Goal: Task Accomplishment & Management: Complete application form

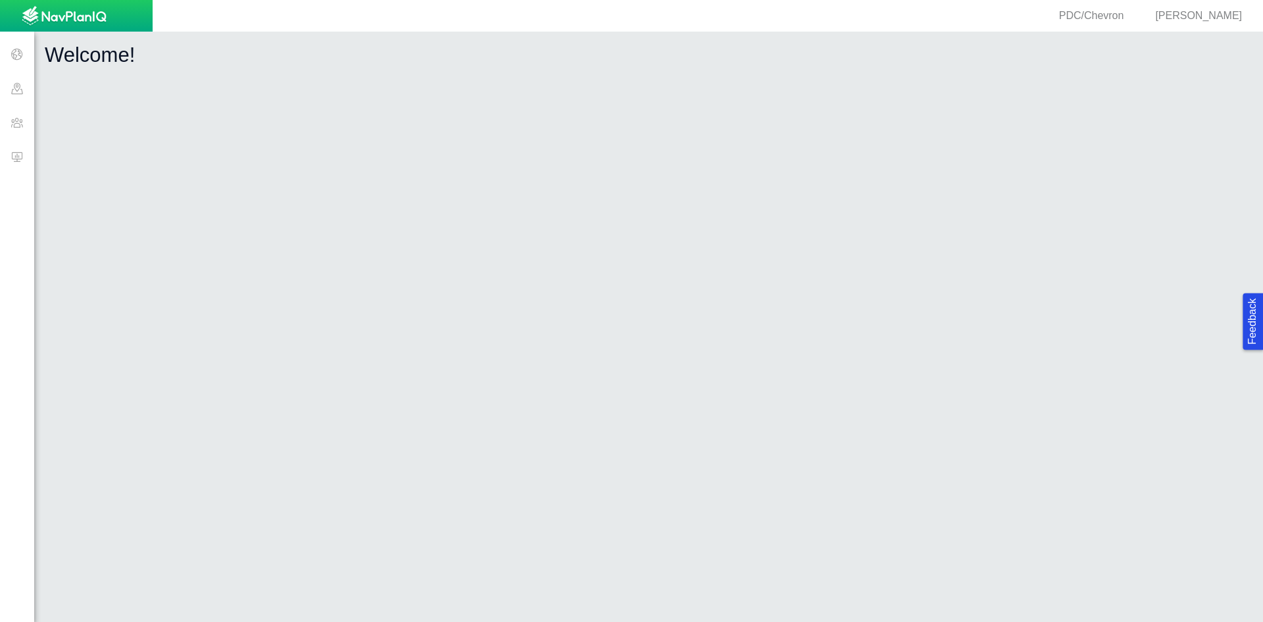
click at [20, 116] on span at bounding box center [17, 122] width 34 height 34
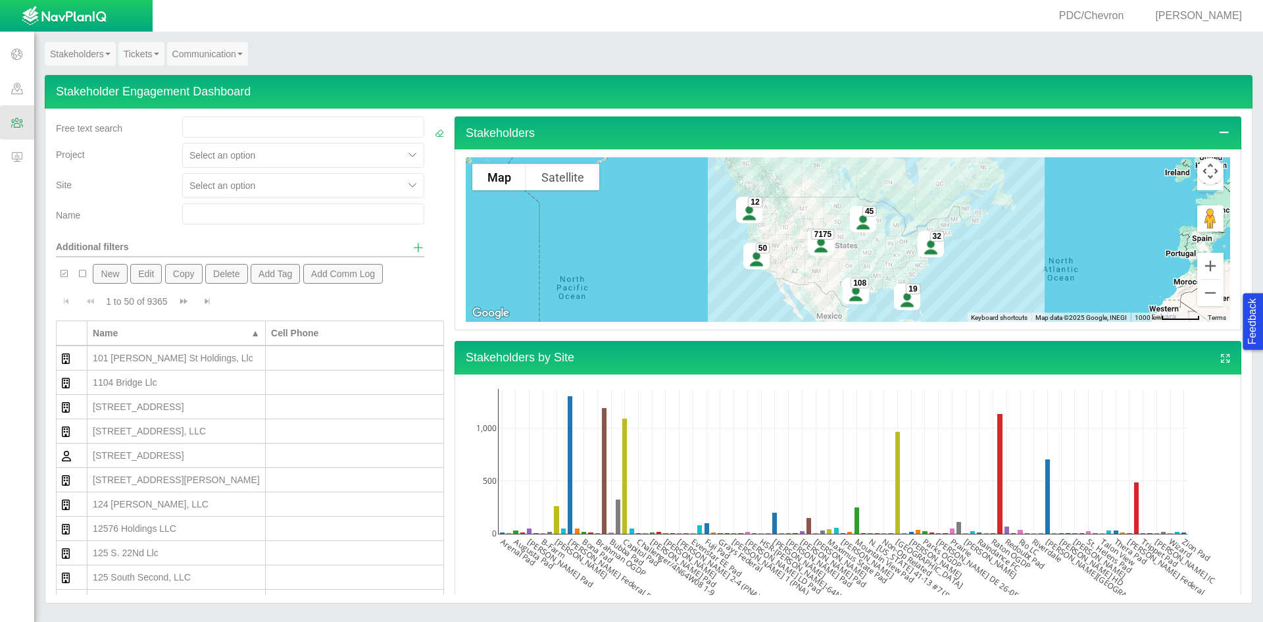
click at [240, 214] on input "text" at bounding box center [303, 213] width 242 height 21
type input "barbie"
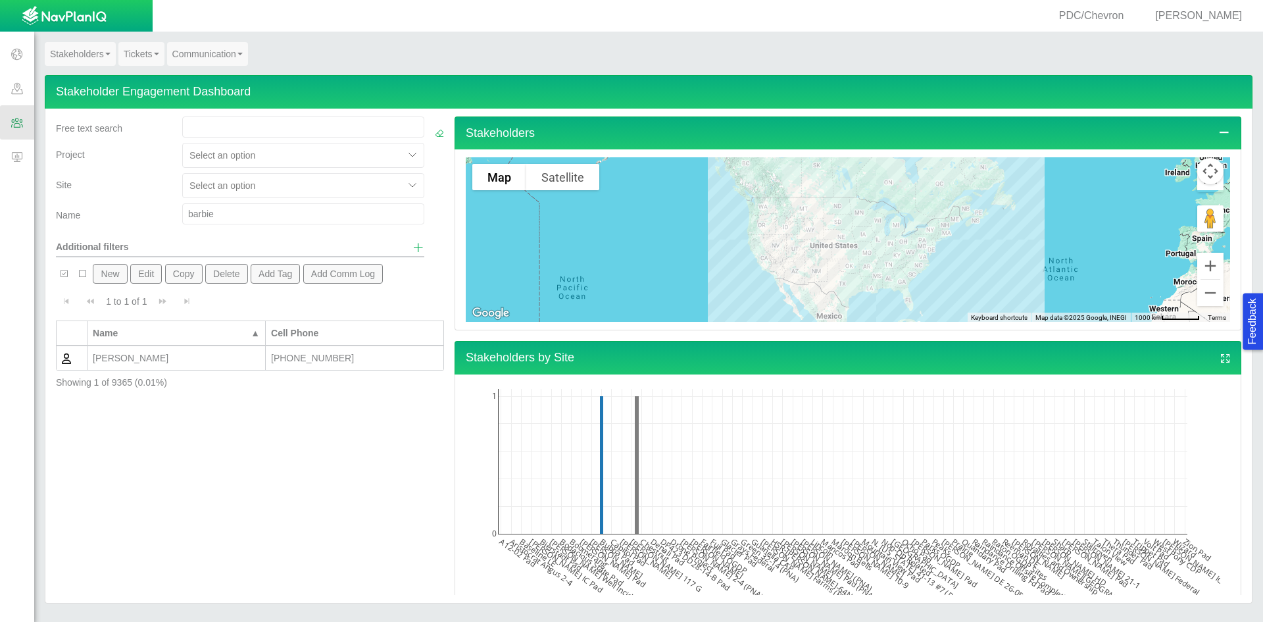
click at [117, 358] on div "[PERSON_NAME]" at bounding box center [176, 357] width 167 height 13
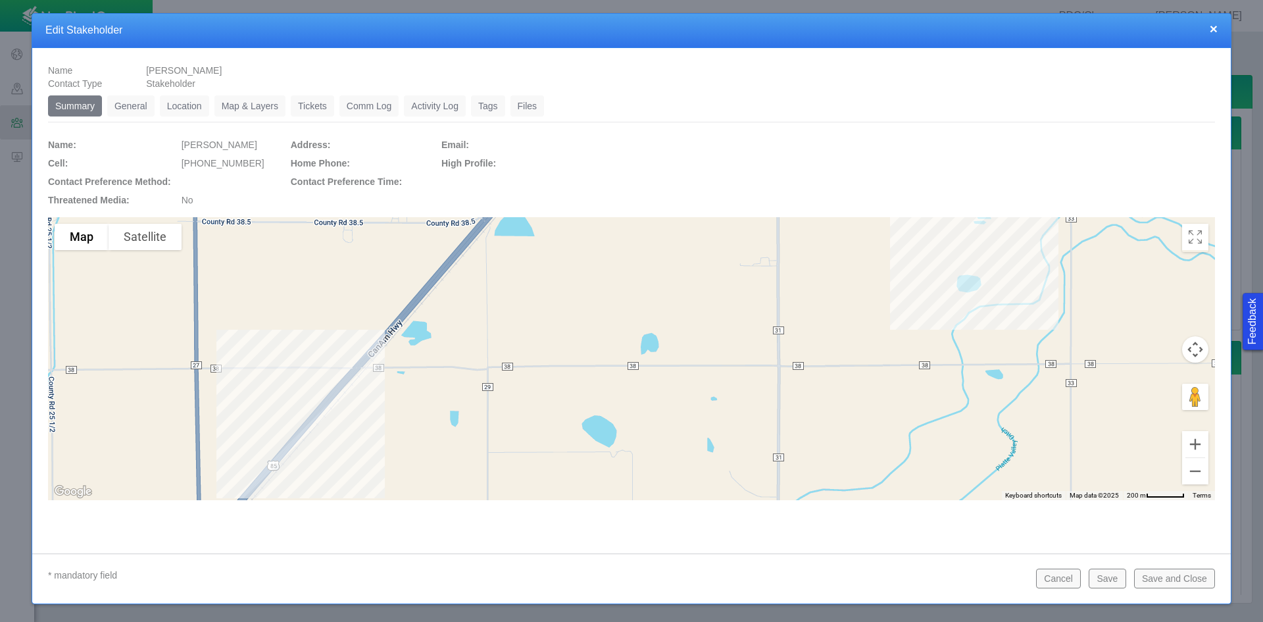
click at [312, 102] on link "Tickets" at bounding box center [312, 105] width 43 height 21
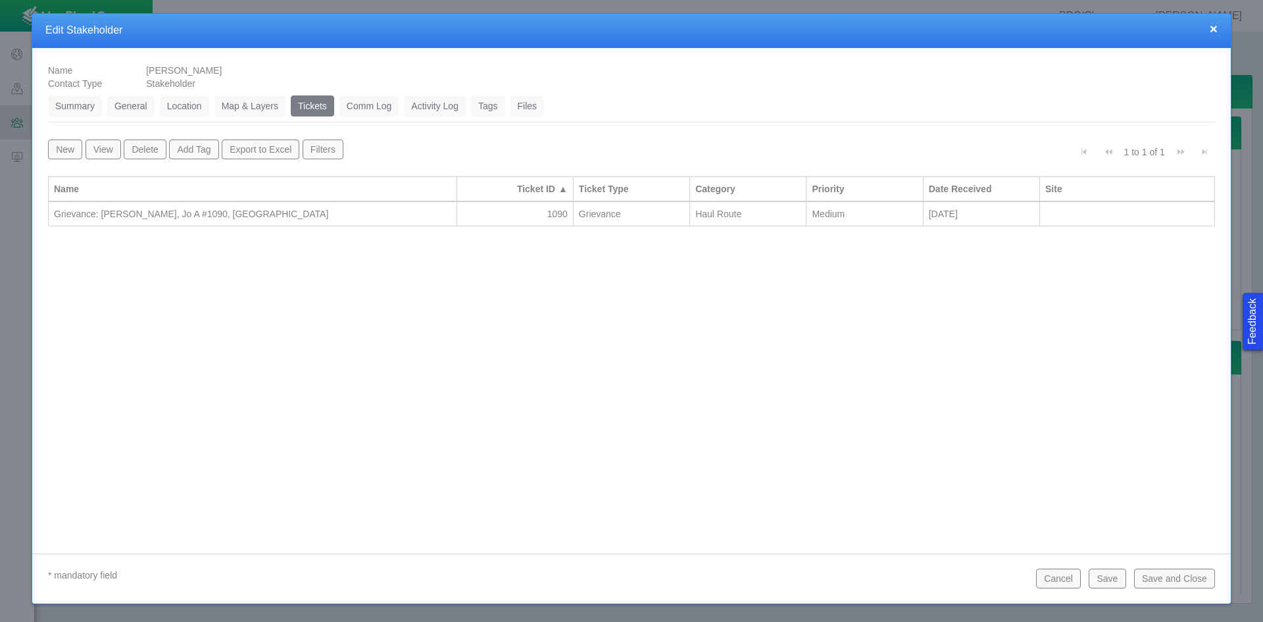
click at [65, 154] on button "New" at bounding box center [65, 149] width 34 height 20
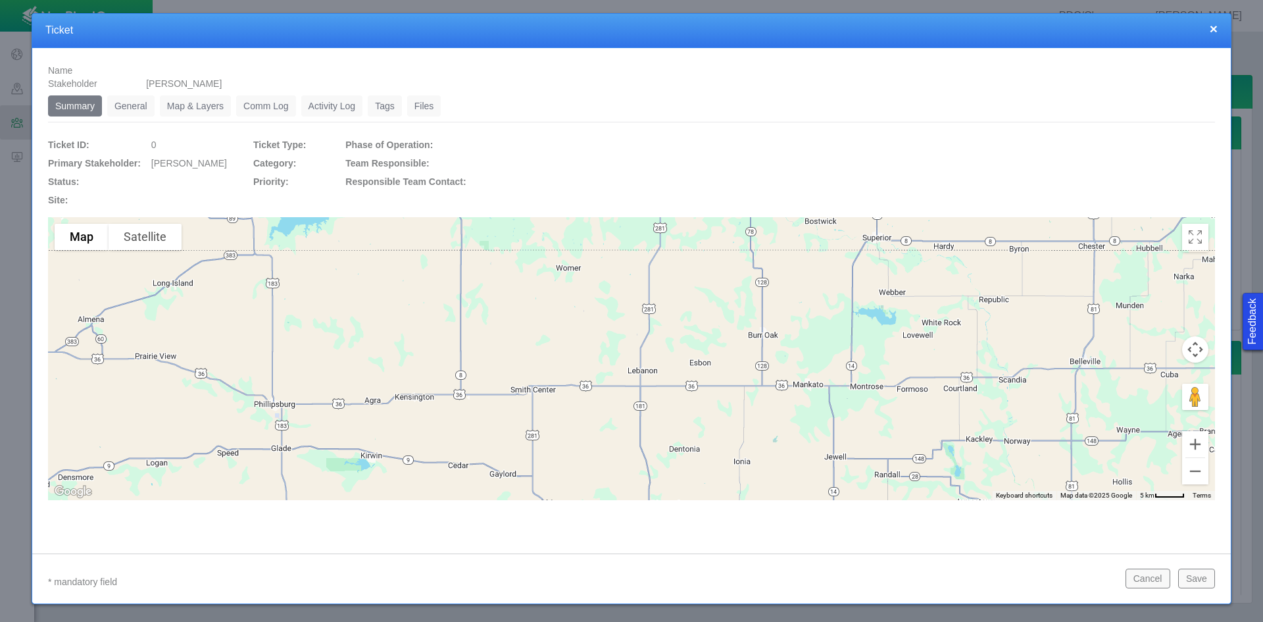
click at [134, 111] on link "General" at bounding box center [130, 105] width 47 height 21
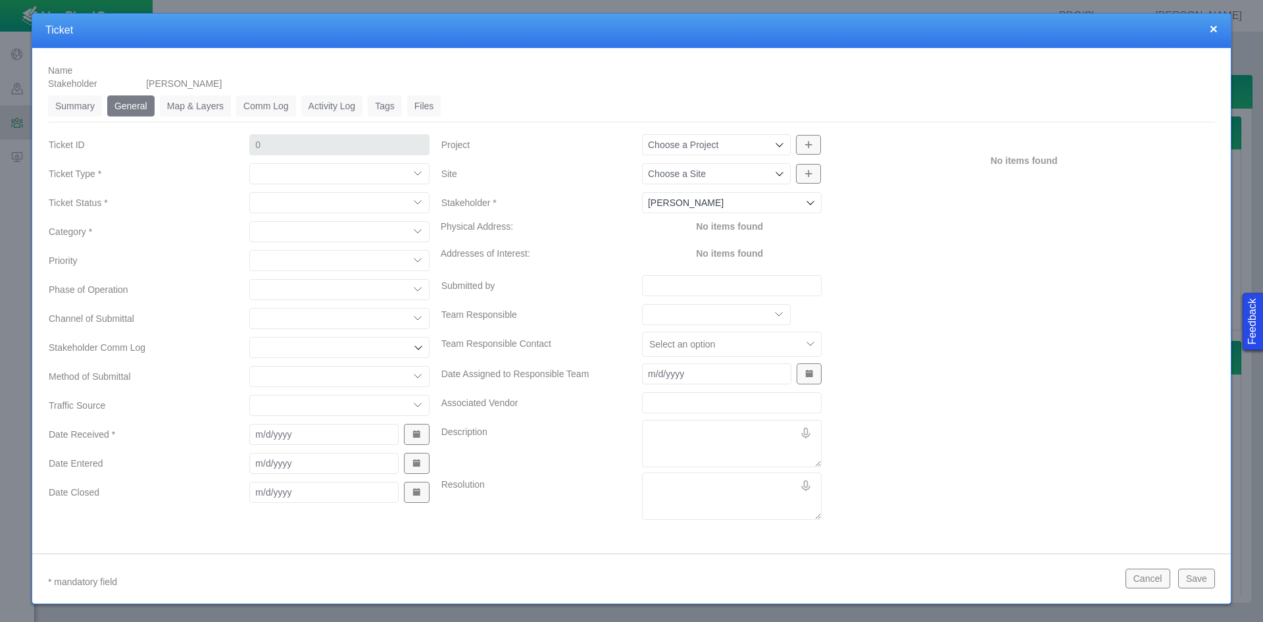
click at [294, 174] on select "Compliment Grievance Grievance Non-Op Information" at bounding box center [339, 173] width 180 height 21
click at [249, 163] on select "Compliment Grievance Grievance Non-Op Information" at bounding box center [339, 173] width 180 height 21
select select "149744687610123984"
click at [287, 208] on select "Closed (resolved) Closed (unreasonable) Closed (unresolved) Open (assigned) Ope…" at bounding box center [339, 202] width 180 height 21
select select "150870587516967847"
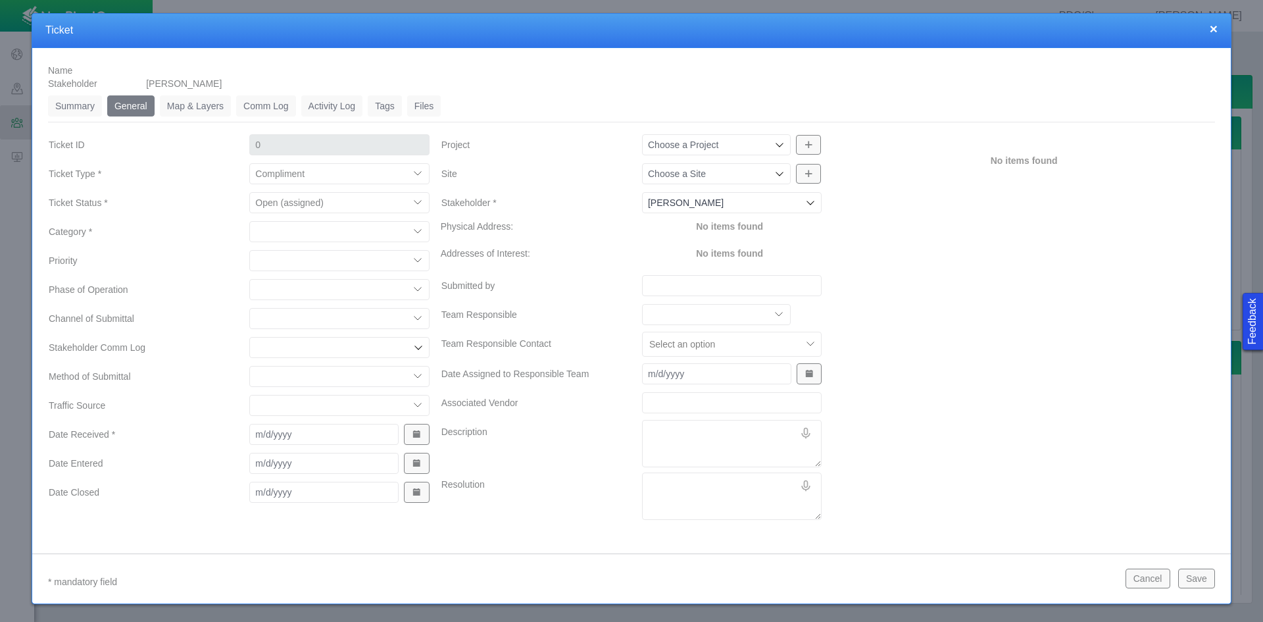
click at [249, 192] on select "Closed (resolved) Closed (unreasonable) Closed (unresolved) Open (assigned) Ope…" at bounding box center [339, 202] width 180 height 21
click at [270, 232] on select "Access Aesthetics Ag/Crops Air Quality Claims Clean-up/Remediation Communicatio…" at bounding box center [339, 231] width 180 height 21
select select "31806672368386569"
click at [249, 221] on select "Access Aesthetics Ag/Crops Air Quality Claims Clean-up/Remediation Communicatio…" at bounding box center [339, 231] width 180 height 21
click at [302, 261] on select "High Medium Low" at bounding box center [339, 260] width 180 height 21
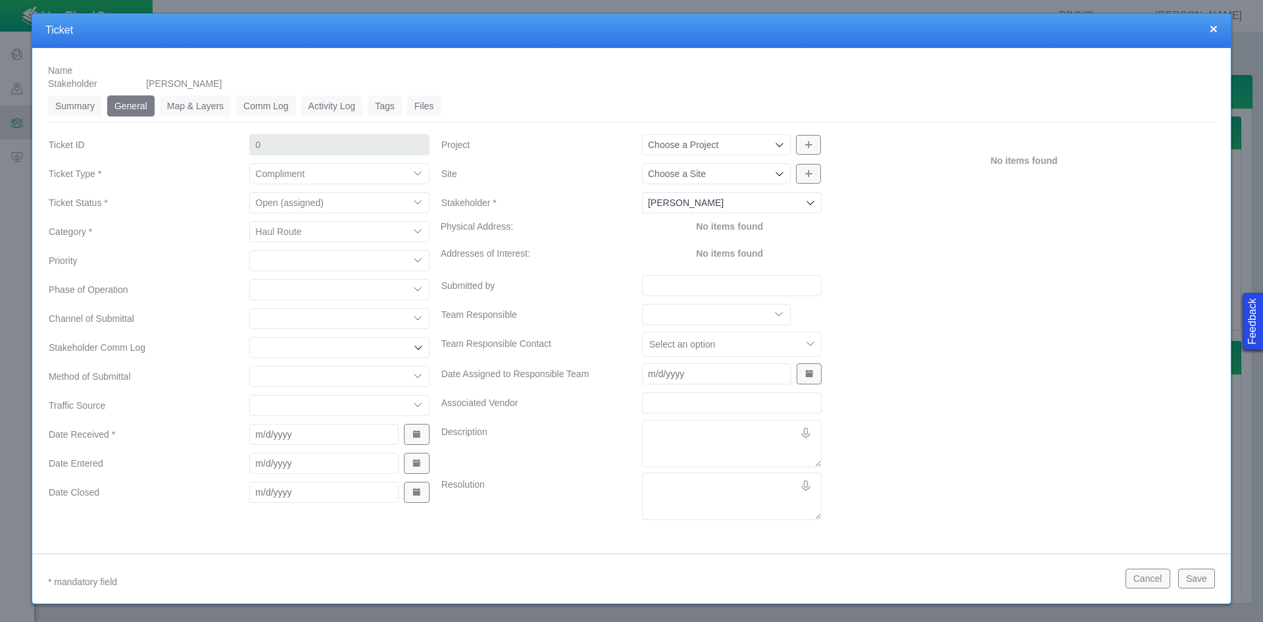
select select "Medium"
click at [249, 250] on select "High Medium Low" at bounding box center [339, 260] width 180 height 21
click at [301, 293] on select "Completions Drilling Production Reclamation Planning/Permitting Workover P&A Un…" at bounding box center [339, 289] width 180 height 21
select select "92605267337849037"
click at [249, 279] on select "Completions Drilling Production Reclamation Planning/Permitting Workover P&A Un…" at bounding box center [339, 289] width 180 height 21
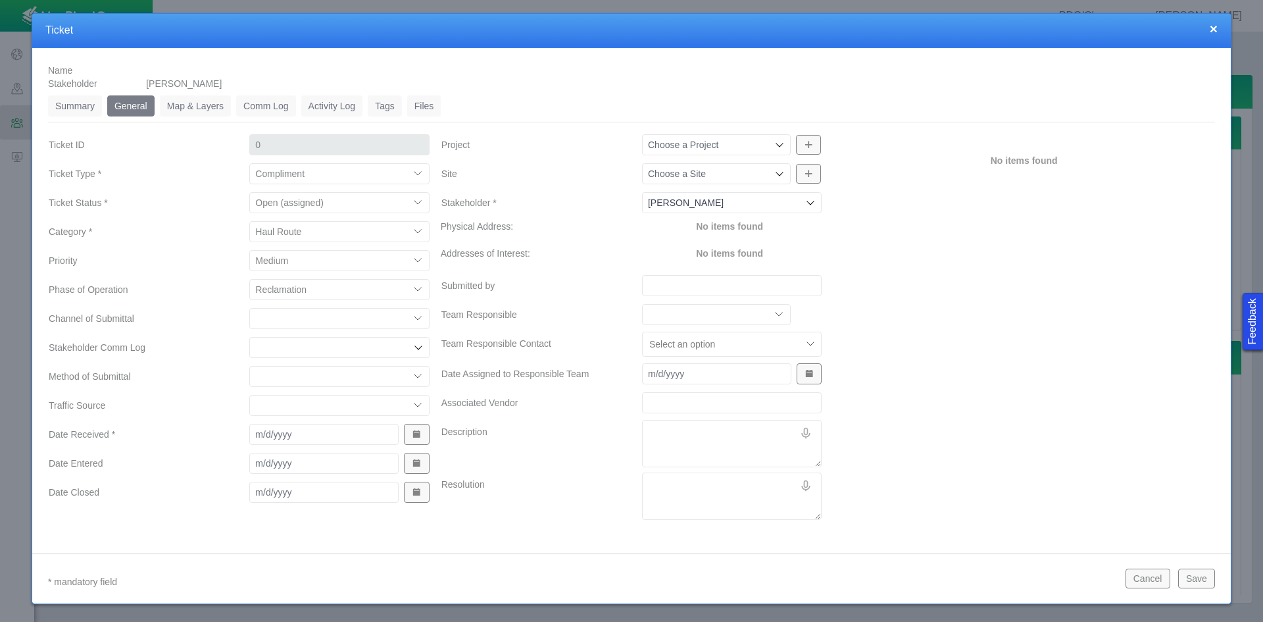
click at [291, 319] on select "ECMC Community Relations LGD Website/Microsite HSE Local Elected Official Surfa…" at bounding box center [339, 318] width 180 height 21
select select "81909218222849185"
click at [249, 308] on select "ECMC Community Relations LGD Website/Microsite HSE Local Elected Official Surfa…" at bounding box center [339, 318] width 180 height 21
click at [290, 349] on input "Stakeholder Comm Log" at bounding box center [332, 347] width 155 height 13
click at [231, 377] on label "Method of Submittal" at bounding box center [138, 376] width 201 height 24
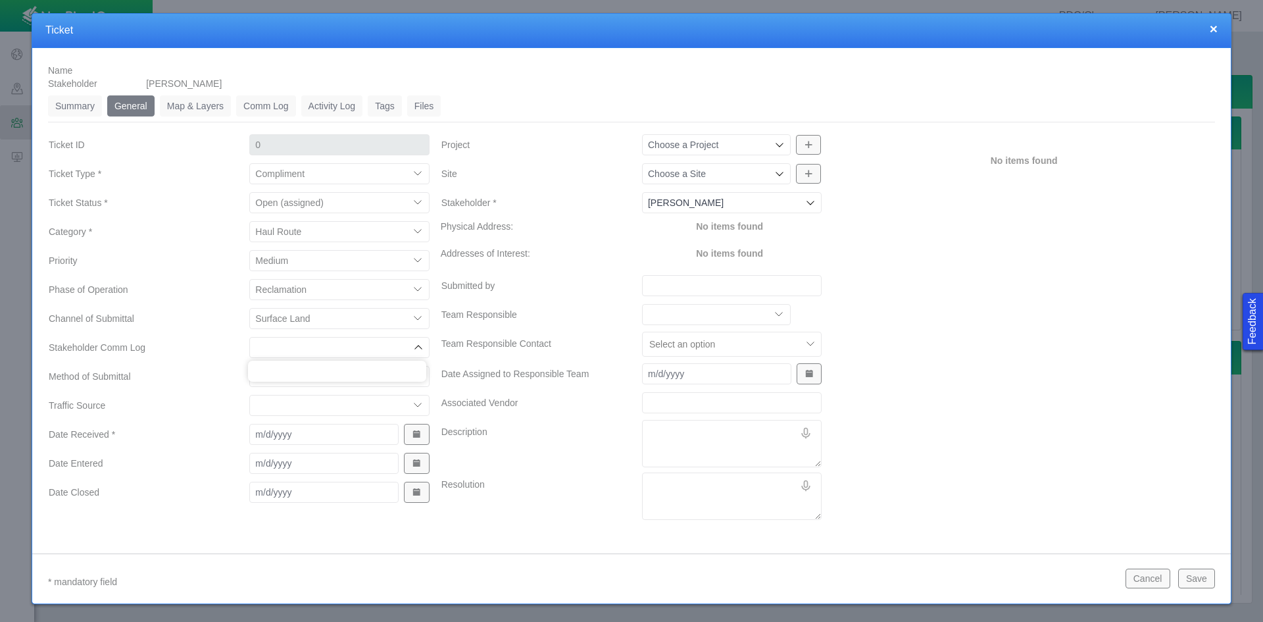
click at [249, 377] on select "Email In Person Mail Phone" at bounding box center [339, 376] width 180 height 21
click at [269, 378] on select "Email In Person Mail Phone" at bounding box center [339, 376] width 180 height 21
select select "155092712167575200"
click at [249, 366] on select "Email In Person Mail Phone" at bounding box center [339, 376] width 180 height 21
click at [285, 411] on select "ECMC Proactive Engagement Local Government Website Courtesy Communication Commu…" at bounding box center [339, 405] width 180 height 21
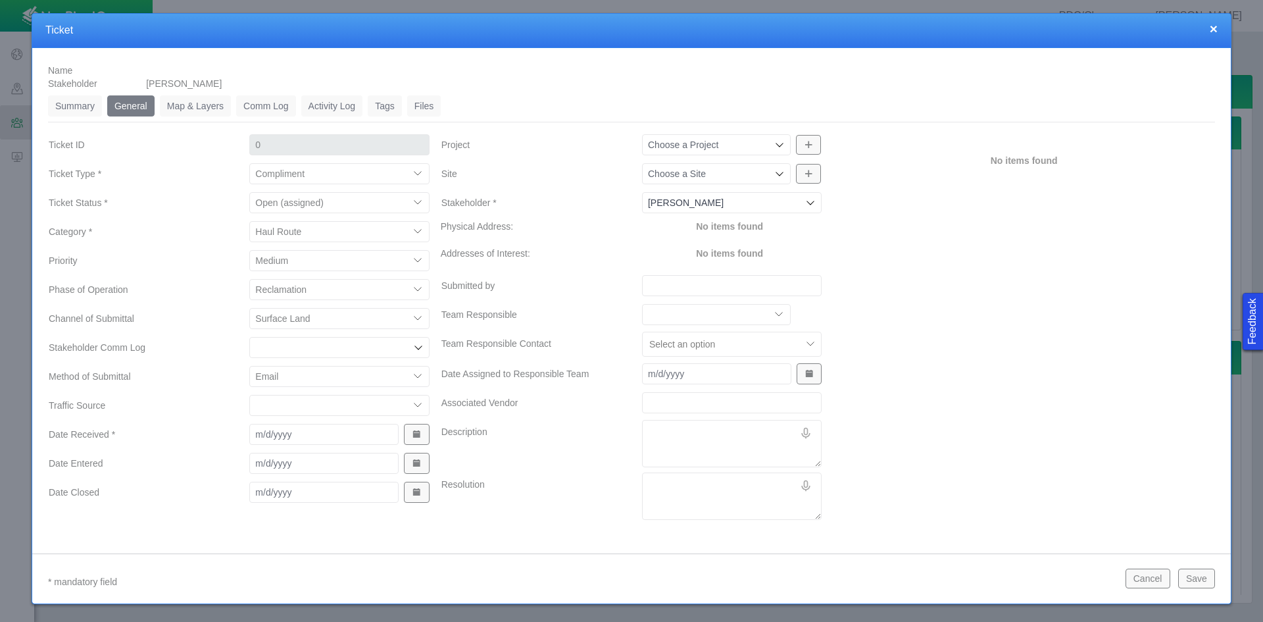
click at [197, 405] on label "Traffic Source" at bounding box center [138, 405] width 201 height 24
click at [249, 405] on select "ECMC Proactive Engagement Local Government Website Courtesy Communication Commu…" at bounding box center [339, 405] width 180 height 21
click at [418, 430] on span "Show Date Picker" at bounding box center [416, 434] width 9 height 9
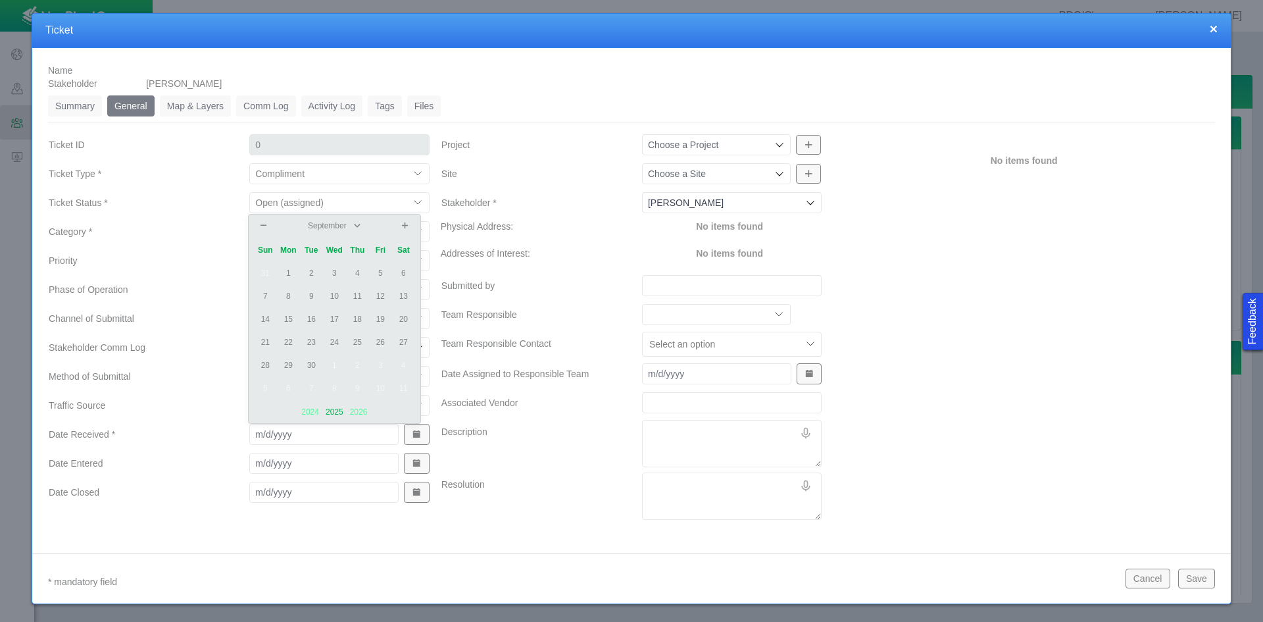
click at [260, 222] on span at bounding box center [264, 226] width 8 height 8
click at [380, 367] on td "29" at bounding box center [380, 365] width 23 height 23
type input "[DATE]"
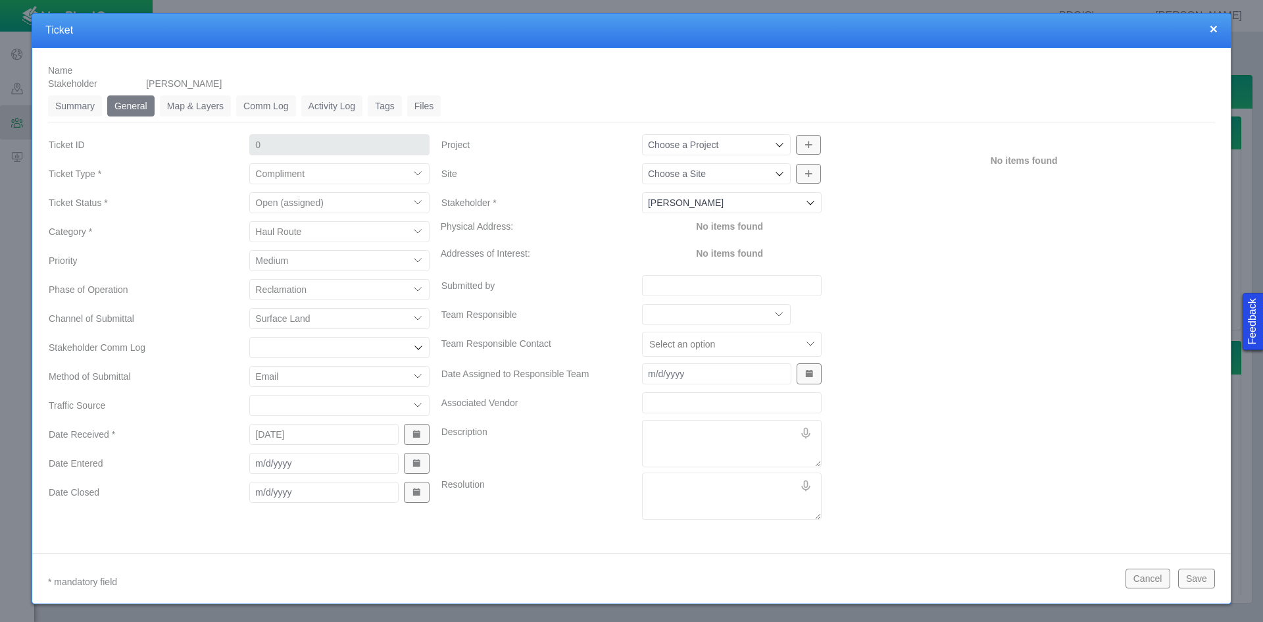
click at [415, 459] on span "Show Date Picker" at bounding box center [416, 463] width 9 height 9
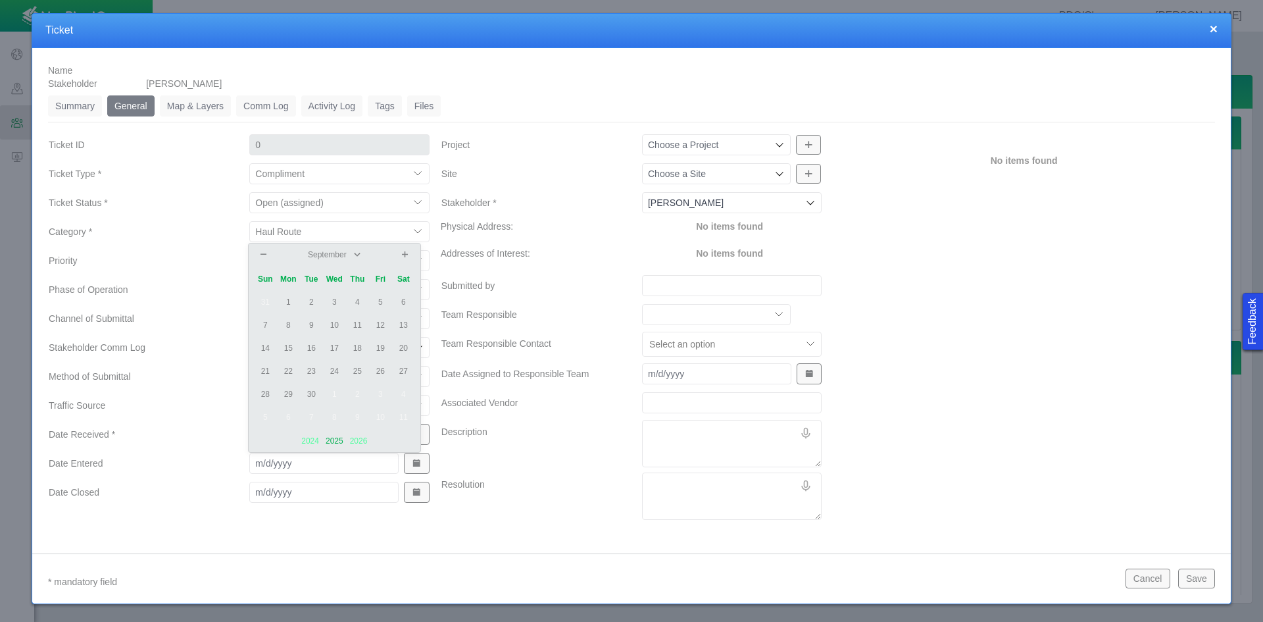
click at [307, 307] on td "2" at bounding box center [311, 302] width 23 height 23
type input "[DATE]"
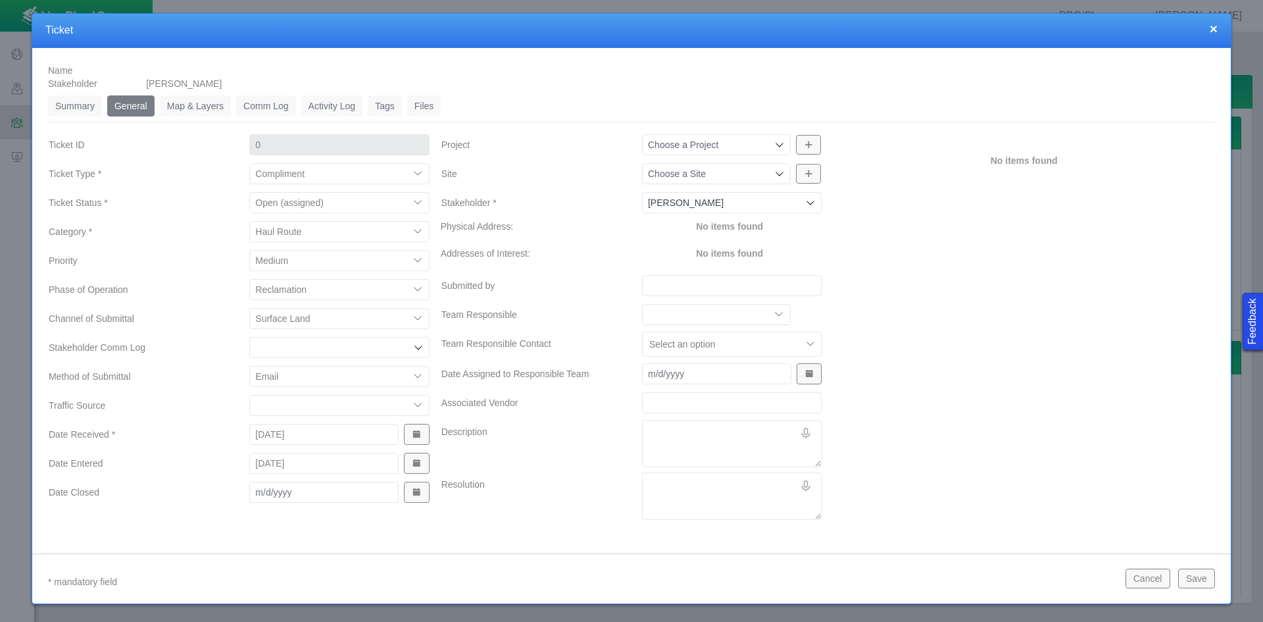
click at [755, 149] on input "Project" at bounding box center [710, 144] width 124 height 13
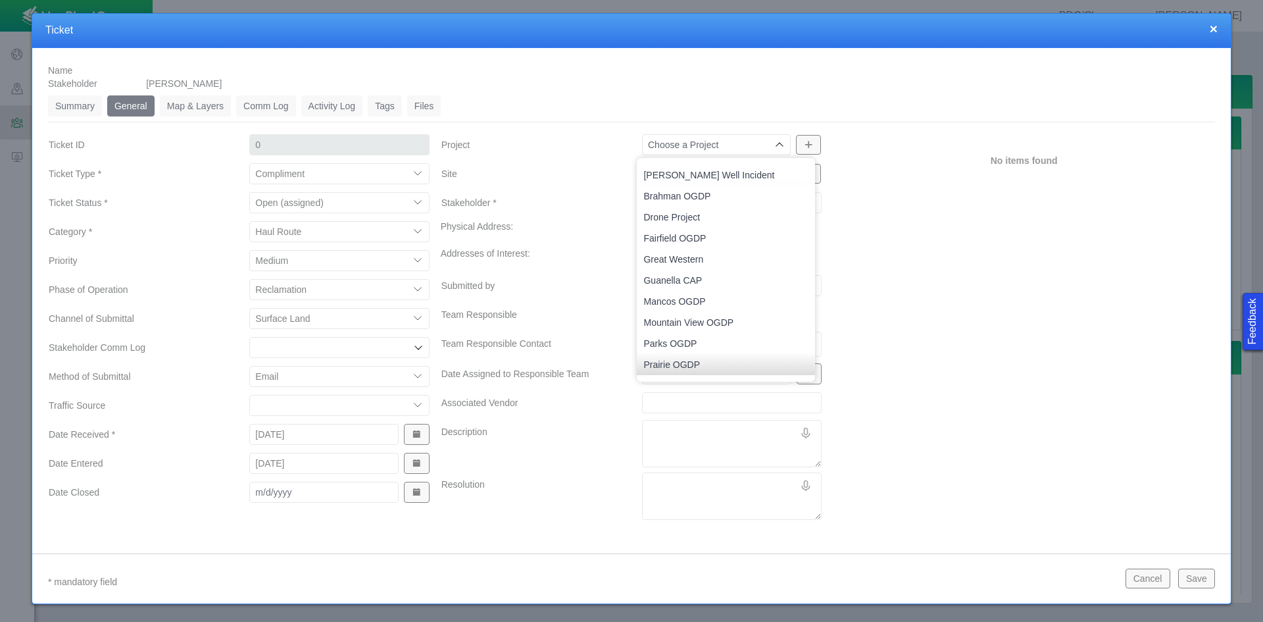
click at [613, 199] on label "Stakeholder *" at bounding box center [531, 203] width 201 height 24
click at [648, 199] on input "[PERSON_NAME]" at bounding box center [725, 202] width 155 height 13
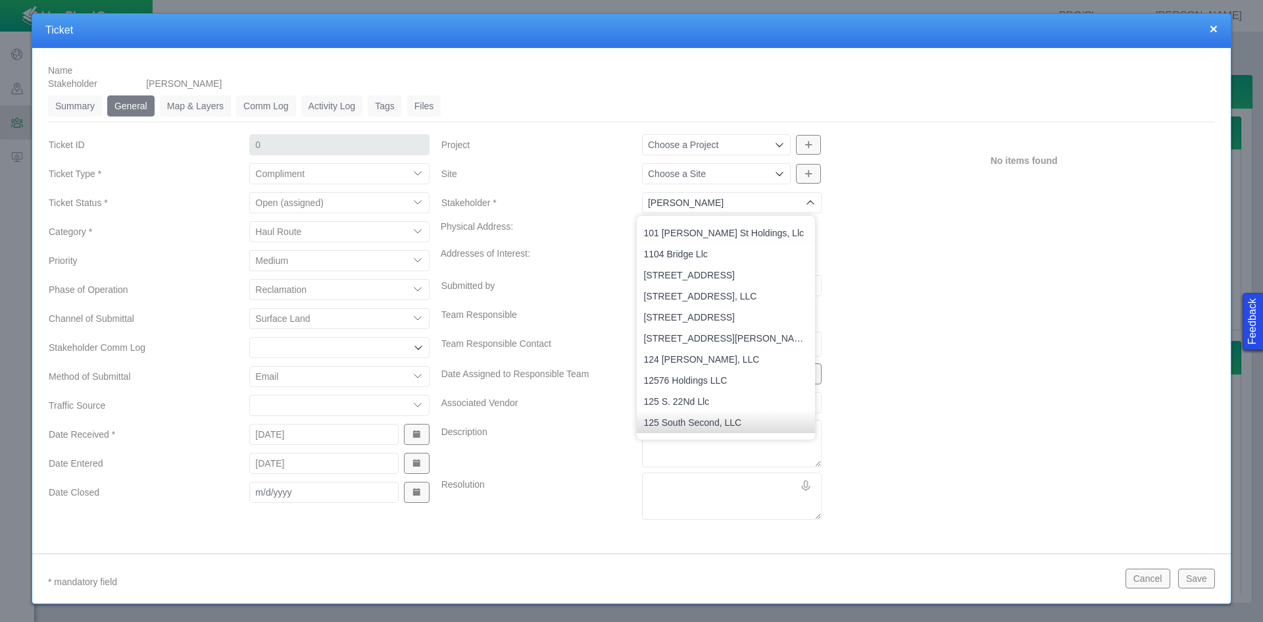
type input "[PERSON_NAME]"
click at [706, 176] on input "Site" at bounding box center [710, 173] width 124 height 13
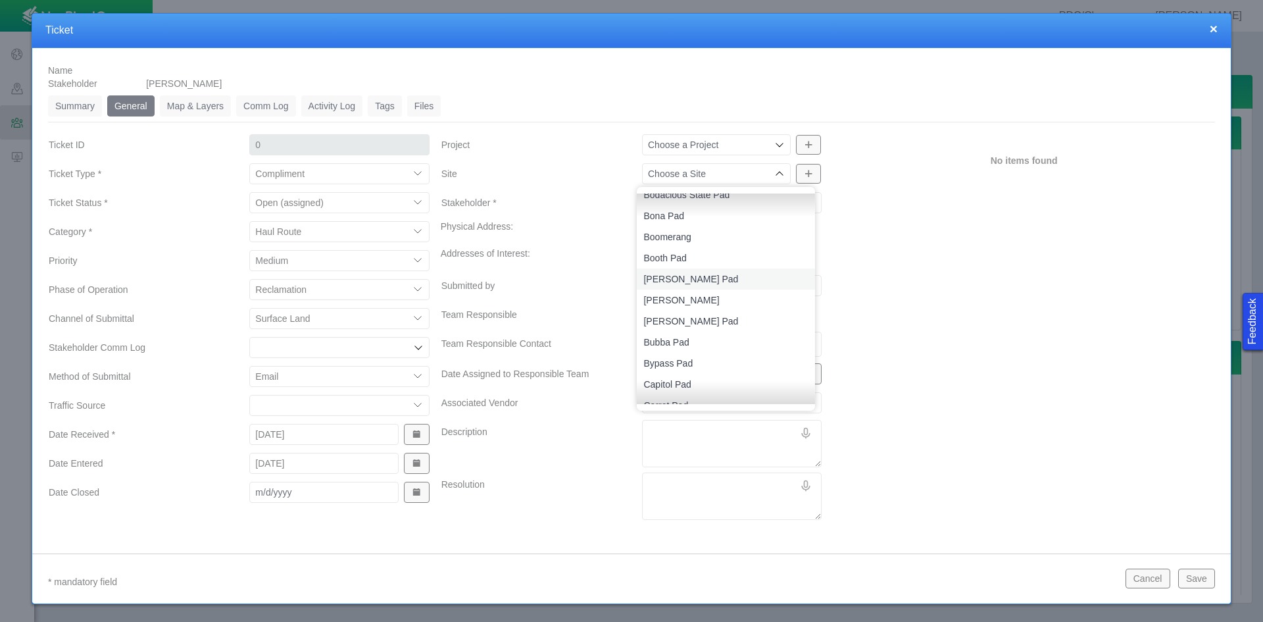
scroll to position [263, 0]
click at [705, 320] on span "Bubba Pad" at bounding box center [725, 319] width 165 height 13
type input "Bubba Pad"
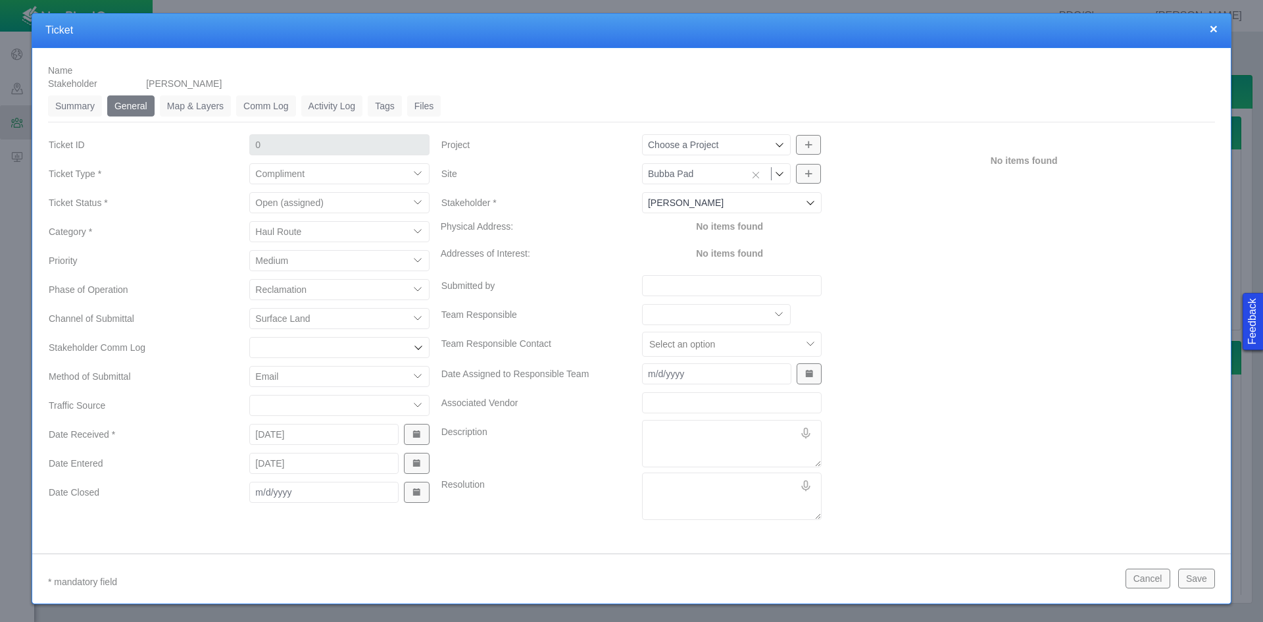
type input "1251"
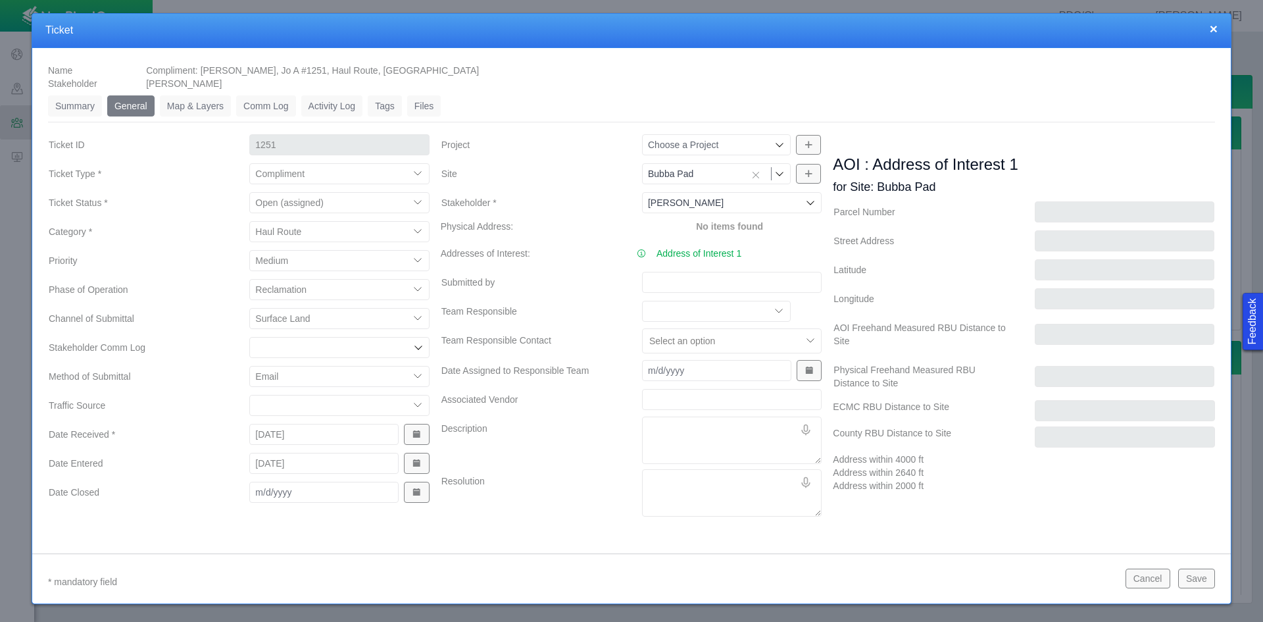
click at [687, 279] on input "Submitted by" at bounding box center [732, 282] width 180 height 21
type input "[PERSON_NAME]"
click at [668, 432] on textarea "Description" at bounding box center [732, 439] width 180 height 47
type textarea "x"
type textarea "R"
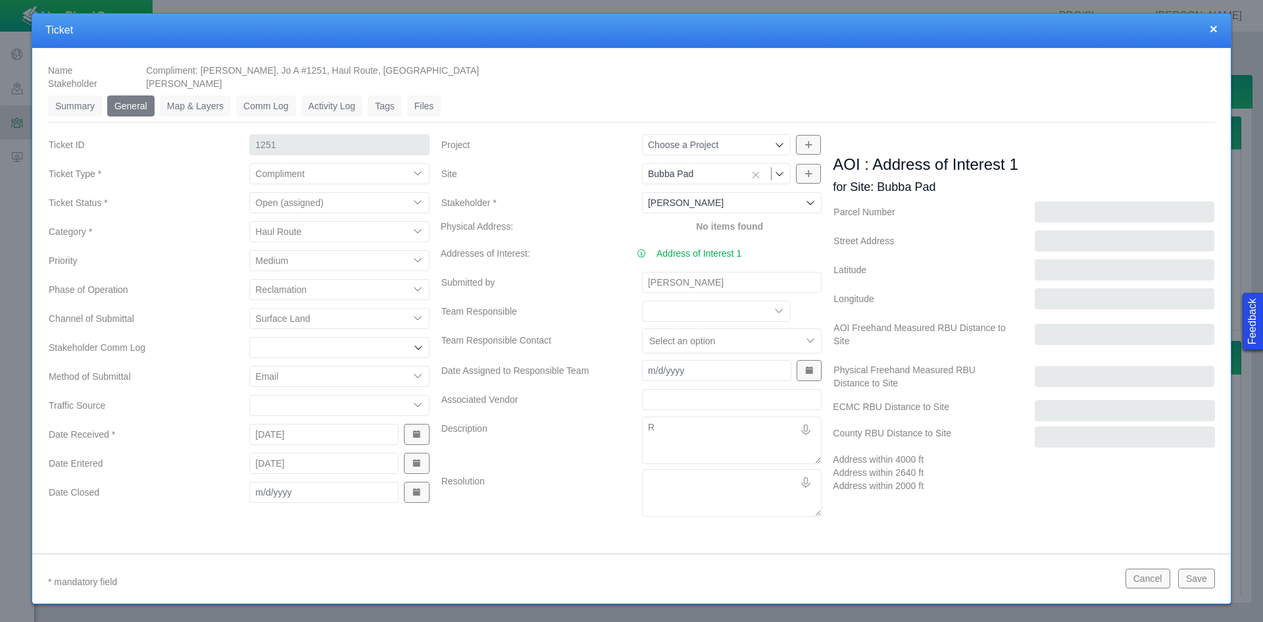
type textarea "x"
type textarea "RE"
type textarea "x"
type textarea "REC"
type textarea "x"
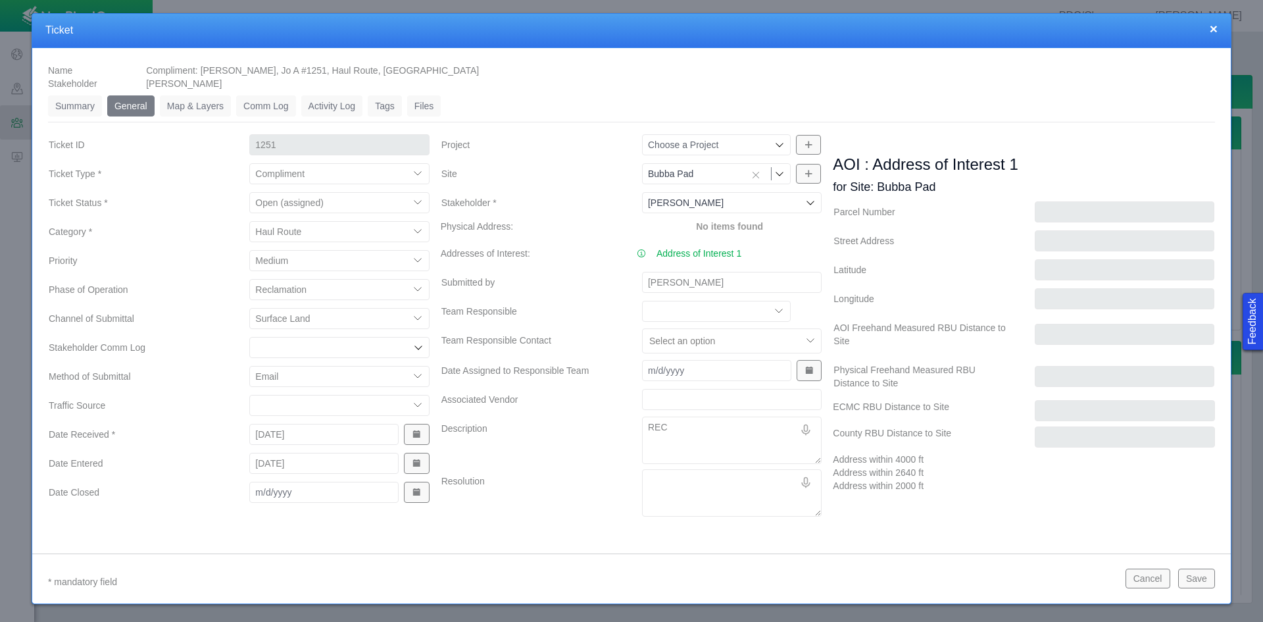
type textarea "RECE"
type textarea "x"
type textarea "RECEV"
type textarea "x"
type textarea "RECE"
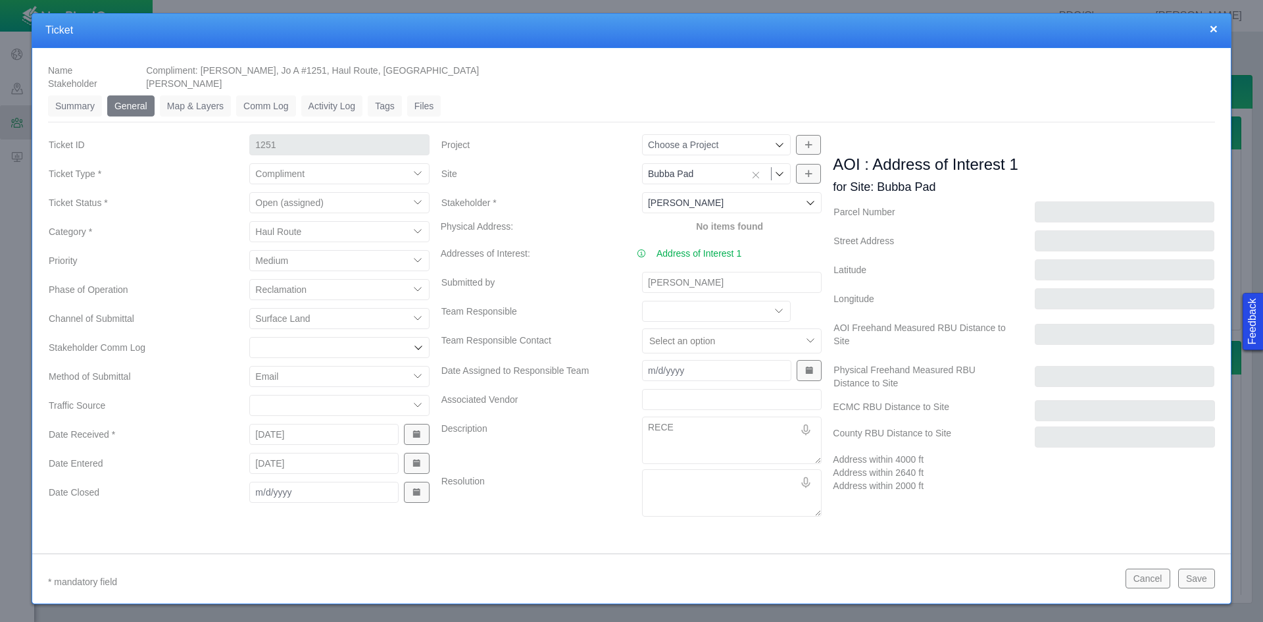
type textarea "x"
type textarea "REC"
type textarea "x"
type textarea "RE"
type textarea "x"
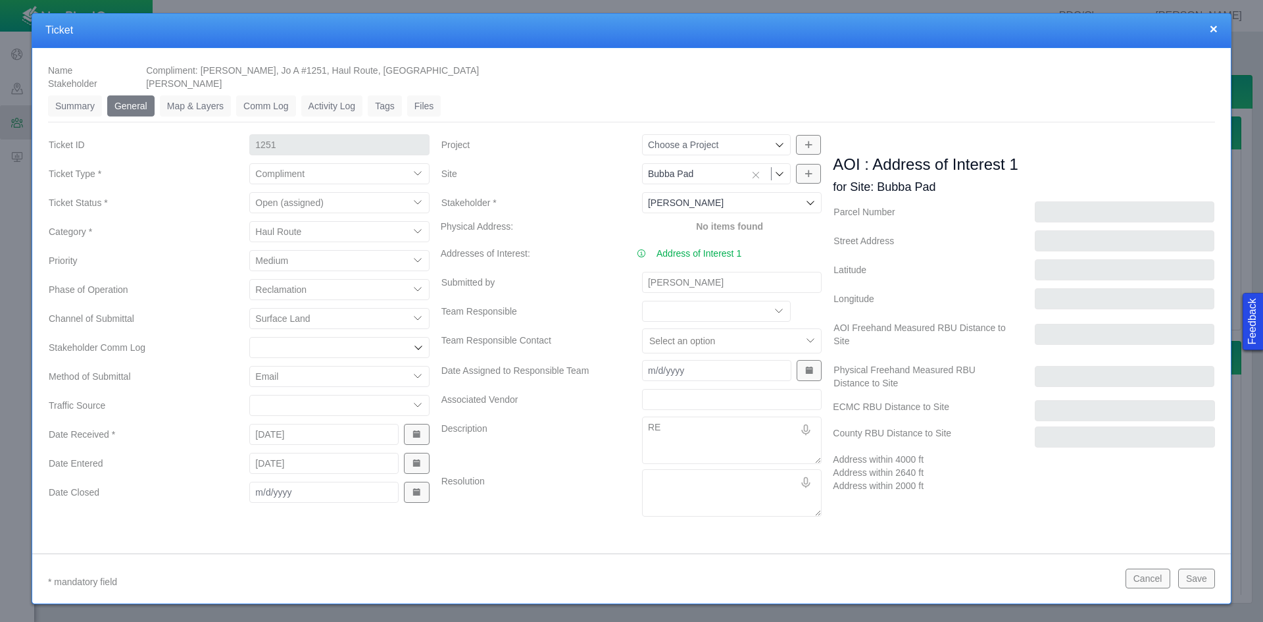
type textarea "R"
type textarea "x"
type textarea "R"
type textarea "x"
type textarea "Re"
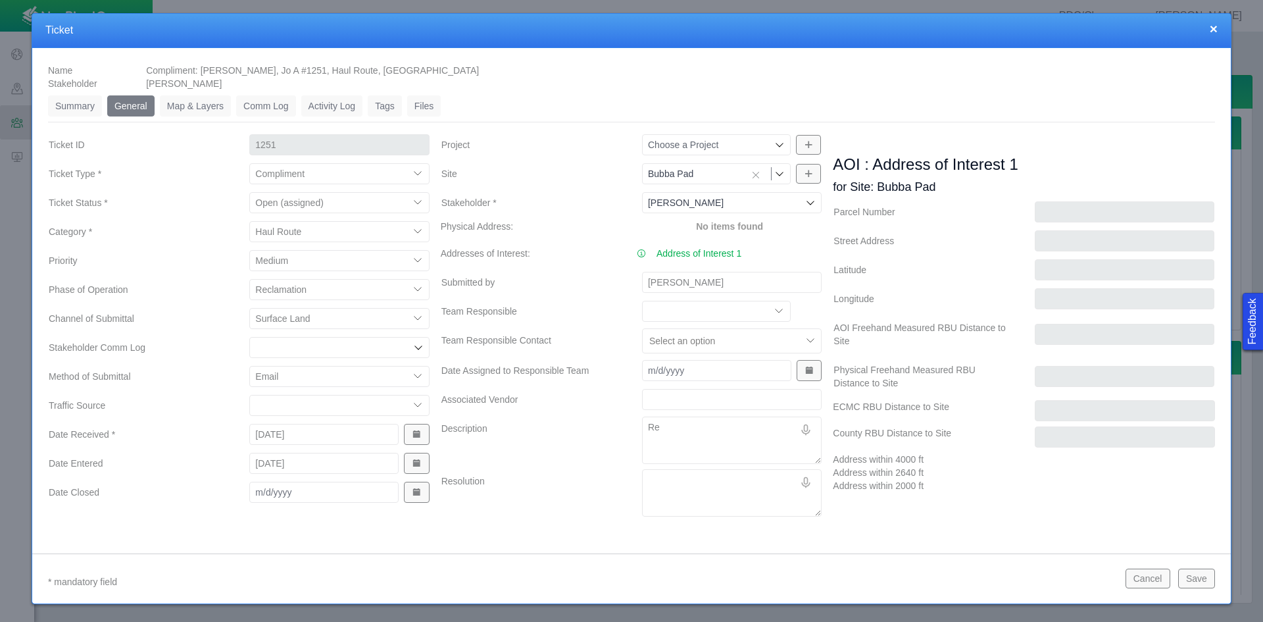
type textarea "x"
type textarea "Rec"
type textarea "x"
type textarea "Recv"
type textarea "x"
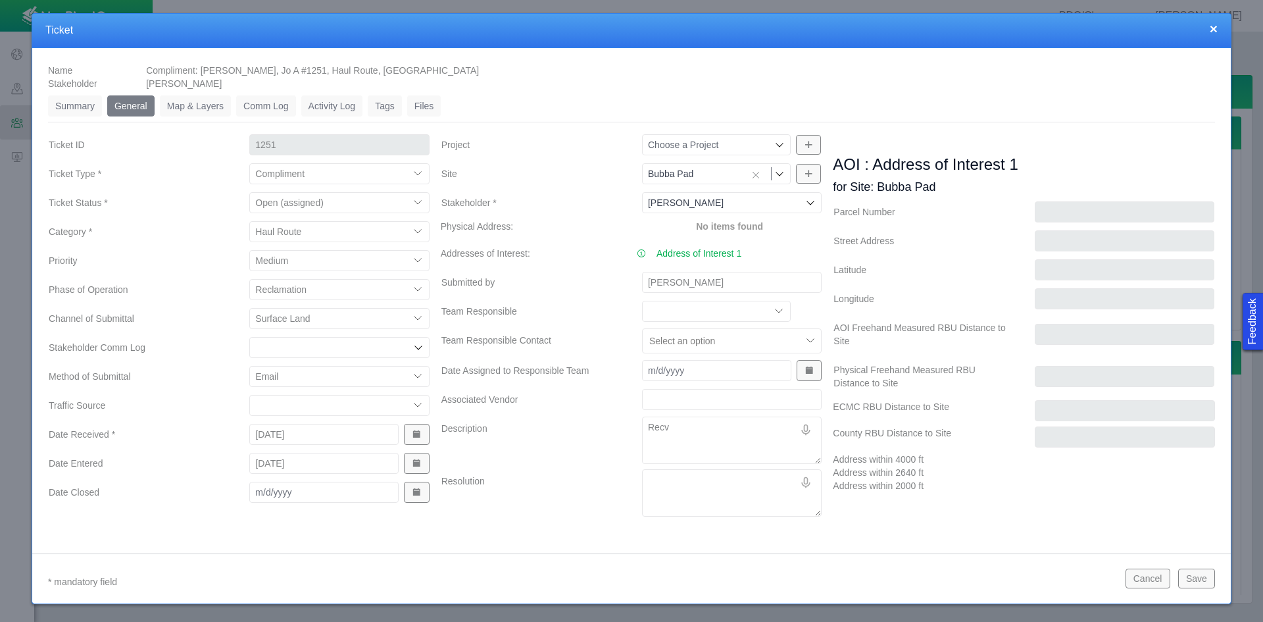
type textarea "Recvd"
type textarea "x"
type textarea "Recvd"
type textarea "x"
type textarea "Recvd c"
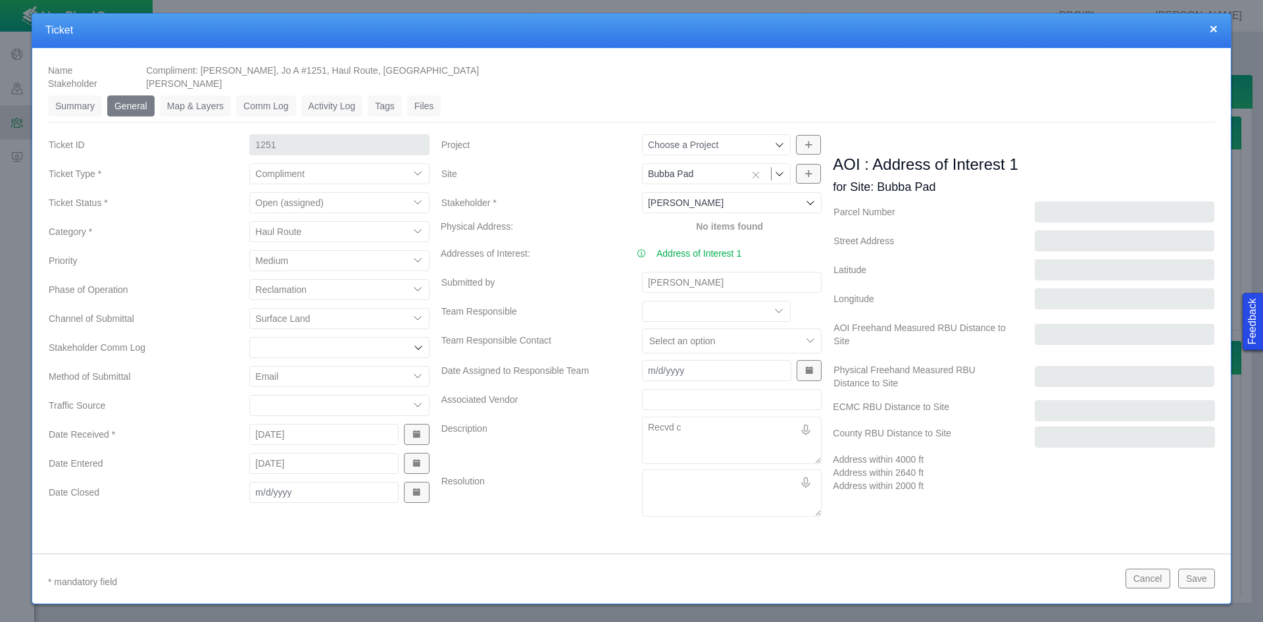
type textarea "x"
type textarea "Recvd ca"
type textarea "x"
type textarea "Recvd cal"
type textarea "x"
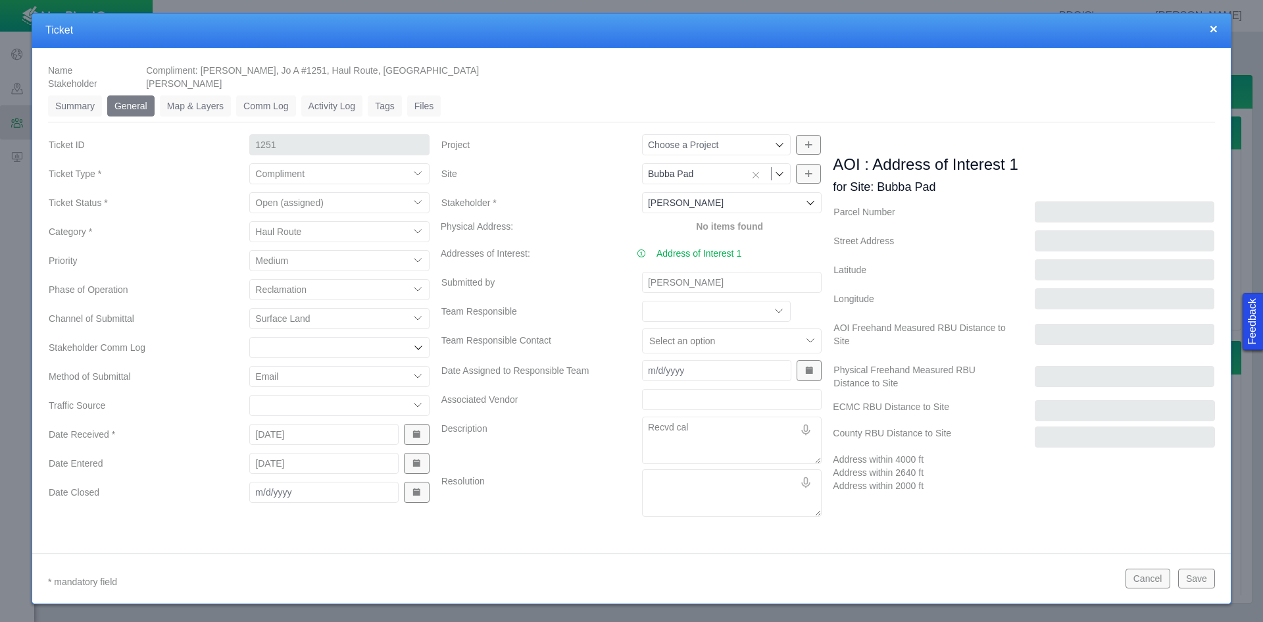
type textarea "Recvd call"
type textarea "x"
type textarea "Recvd call"
type textarea "x"
type textarea "Recvd call f"
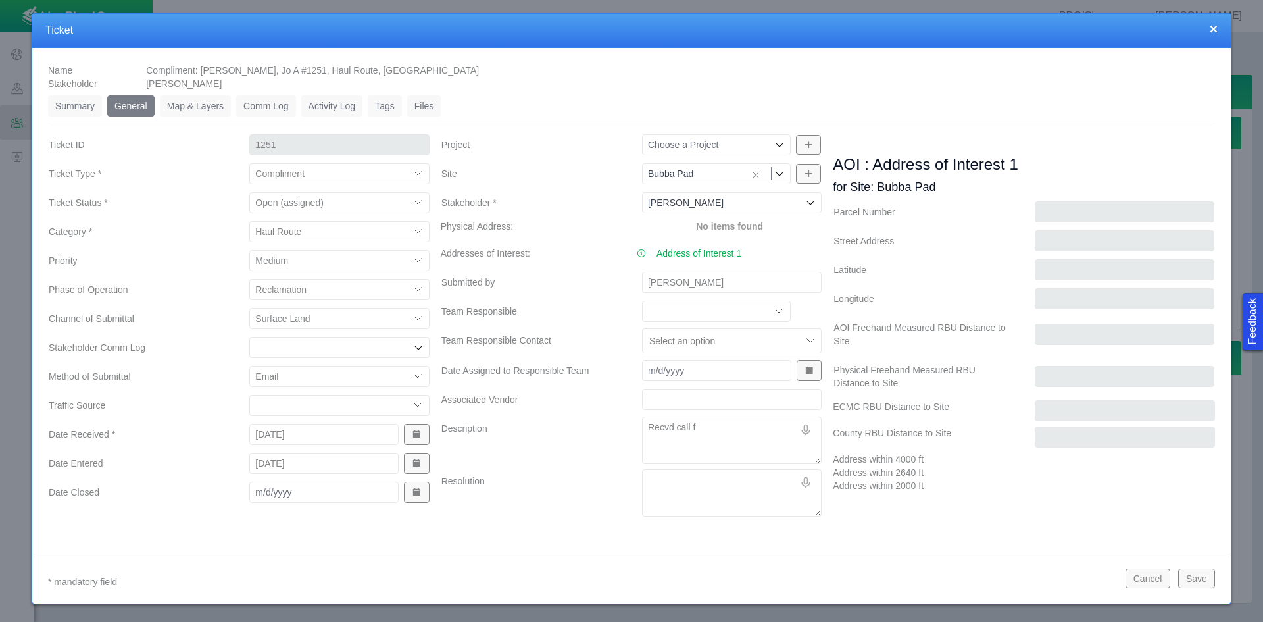
type textarea "x"
type textarea "Recvd call fr"
type textarea "x"
type textarea "Recvd call fro"
type textarea "x"
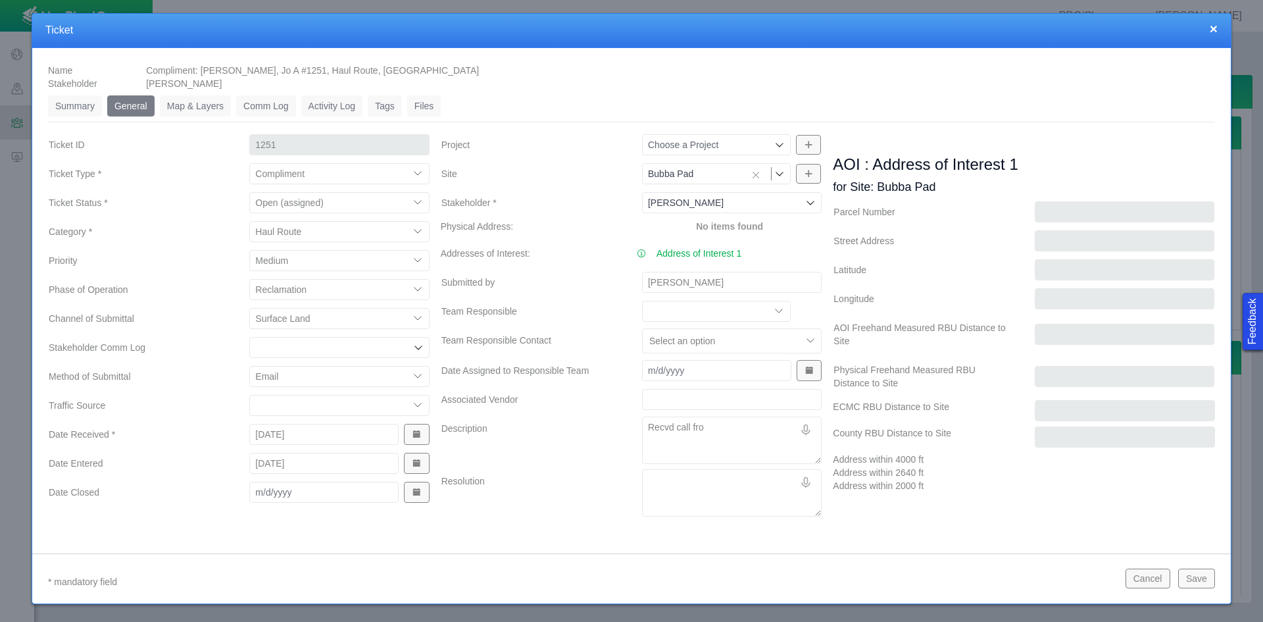
type textarea "Recvd call from"
type textarea "x"
type textarea "Recvd call from"
type textarea "x"
type textarea "Recvd call from J"
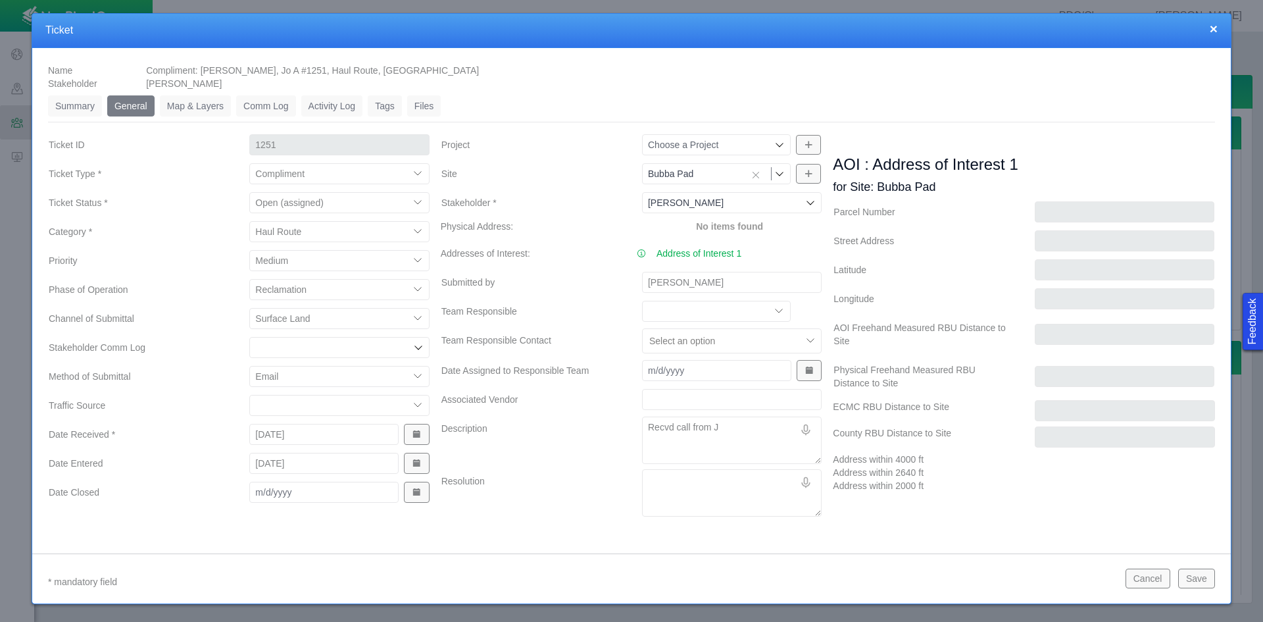
type textarea "x"
type textarea "Recvd call from Jo"
type textarea "x"
type textarea "Recvd call from Jo"
type textarea "x"
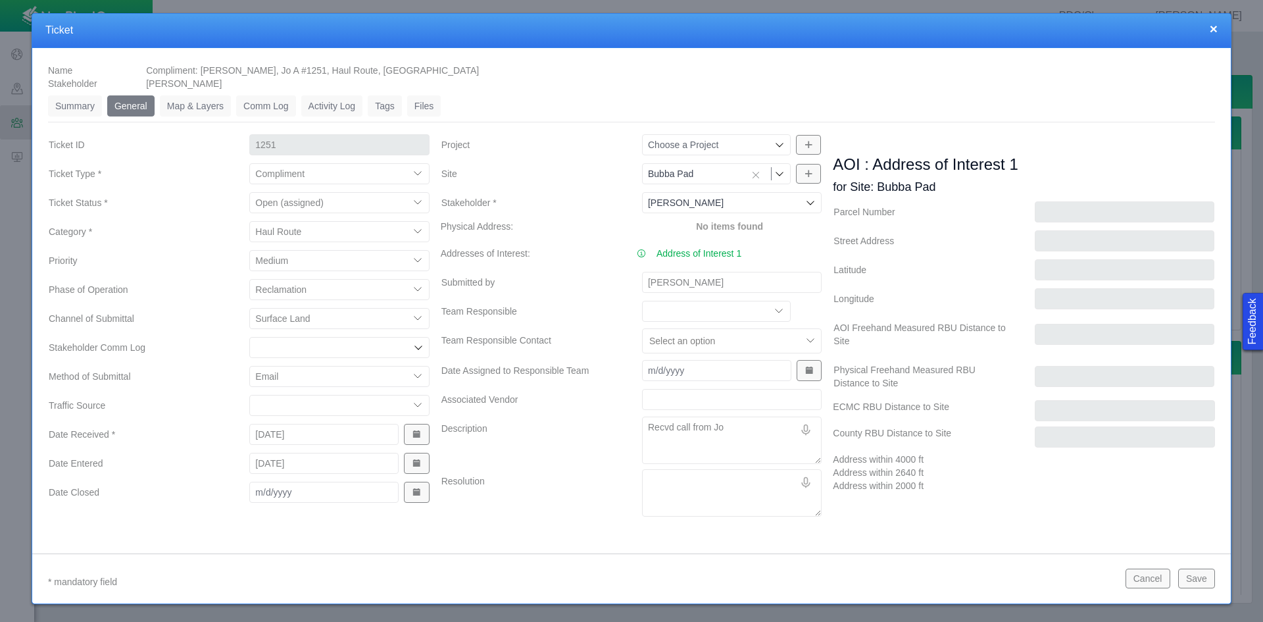
type textarea "Recvd call from Jo o"
type textarea "x"
type textarea "Recvd call from Jo on"
type textarea "x"
type textarea "Recvd call from Jo on"
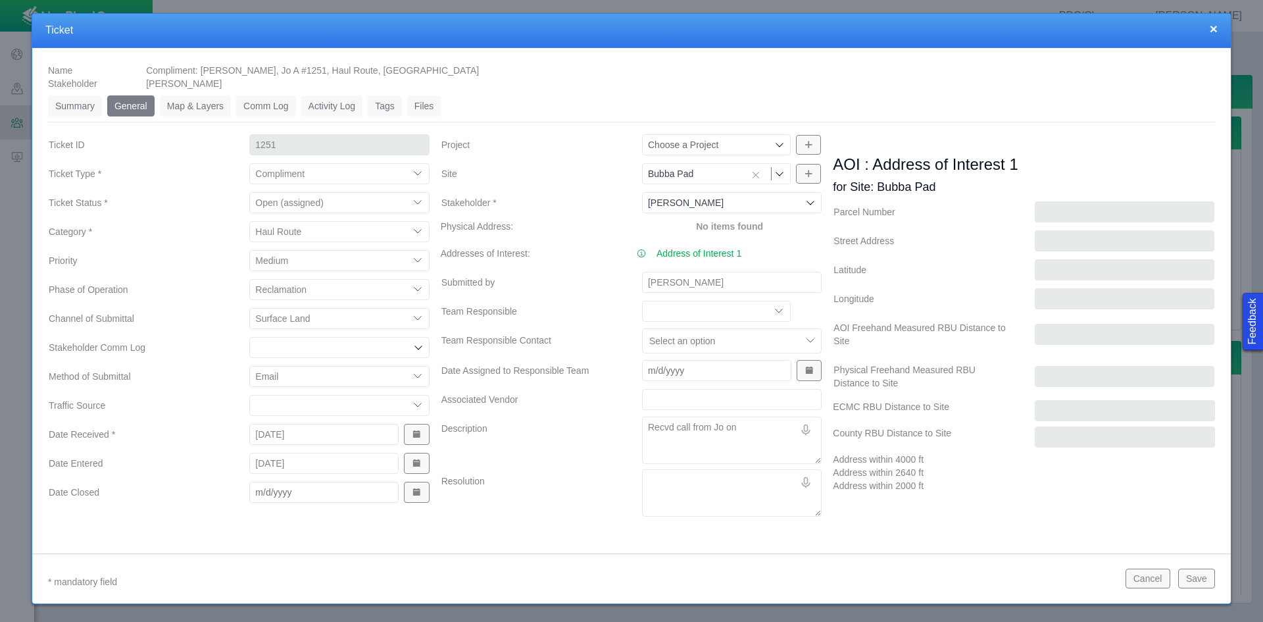
type textarea "x"
type textarea "Recvd call from Jo on t"
type textarea "x"
type textarea "Recvd call from Jo on th"
type textarea "x"
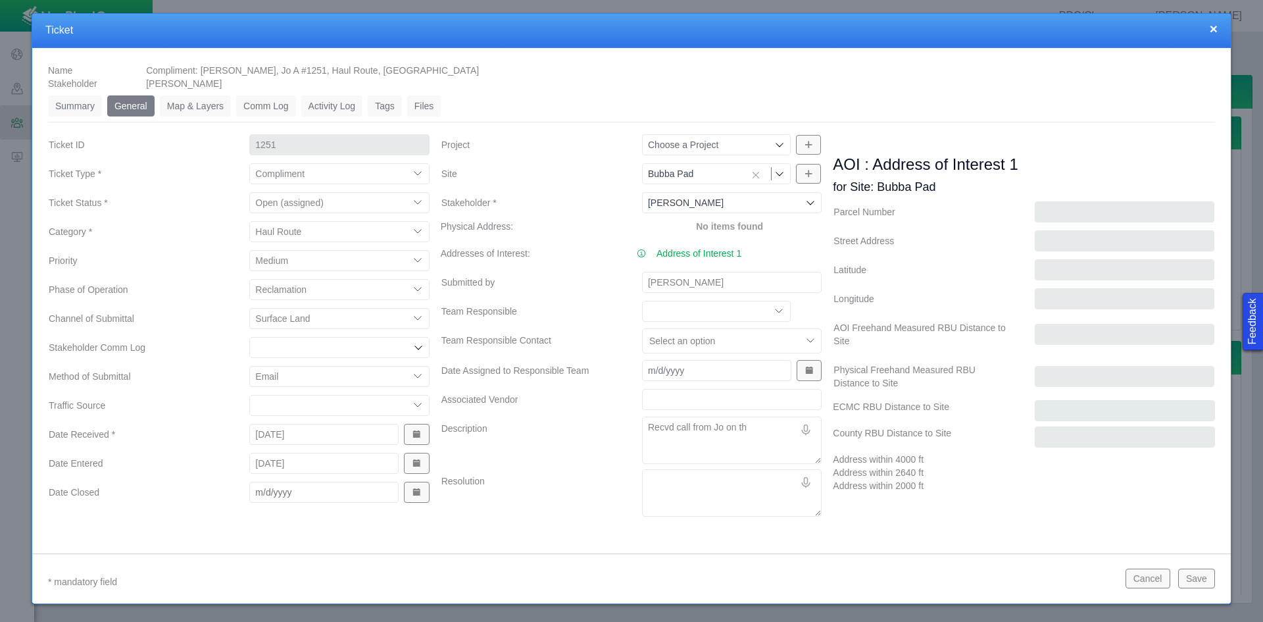
type textarea "Recvd call from Jo on th"
type textarea "x"
type textarea "Recvd call from Jo on th"
type textarea "x"
type textarea "Recvd call from Jo on the"
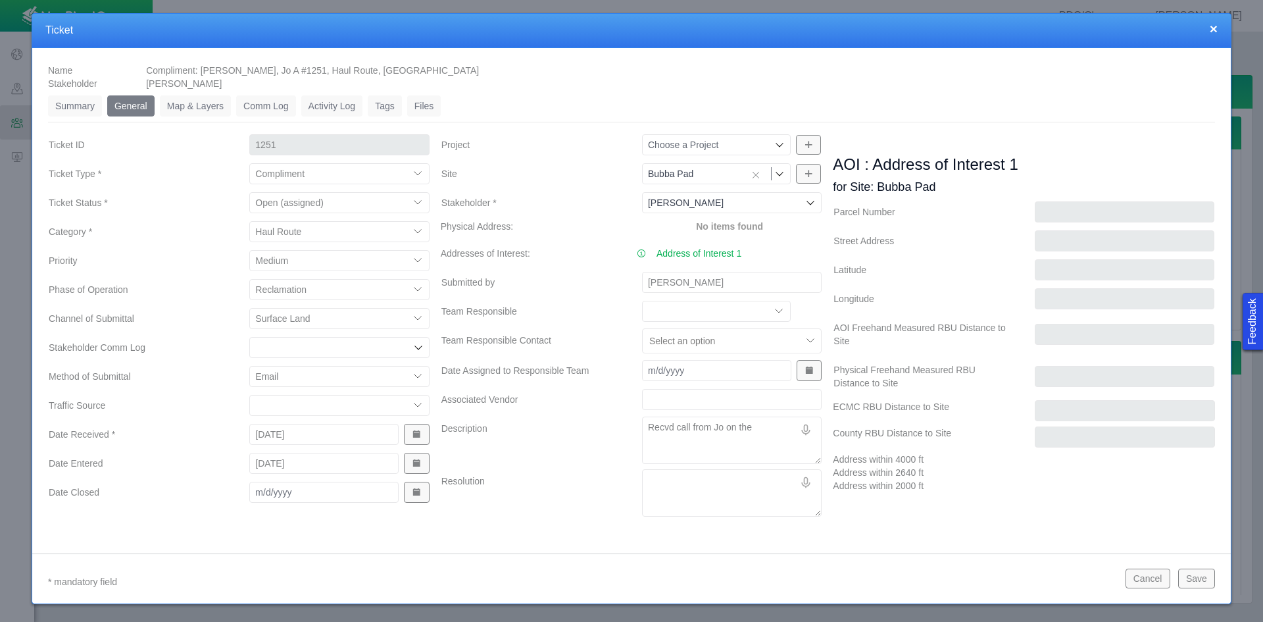
type textarea "x"
type textarea "Recvd call from Jo on the"
type textarea "x"
type textarea "Recvd call from Jo on the c"
type textarea "x"
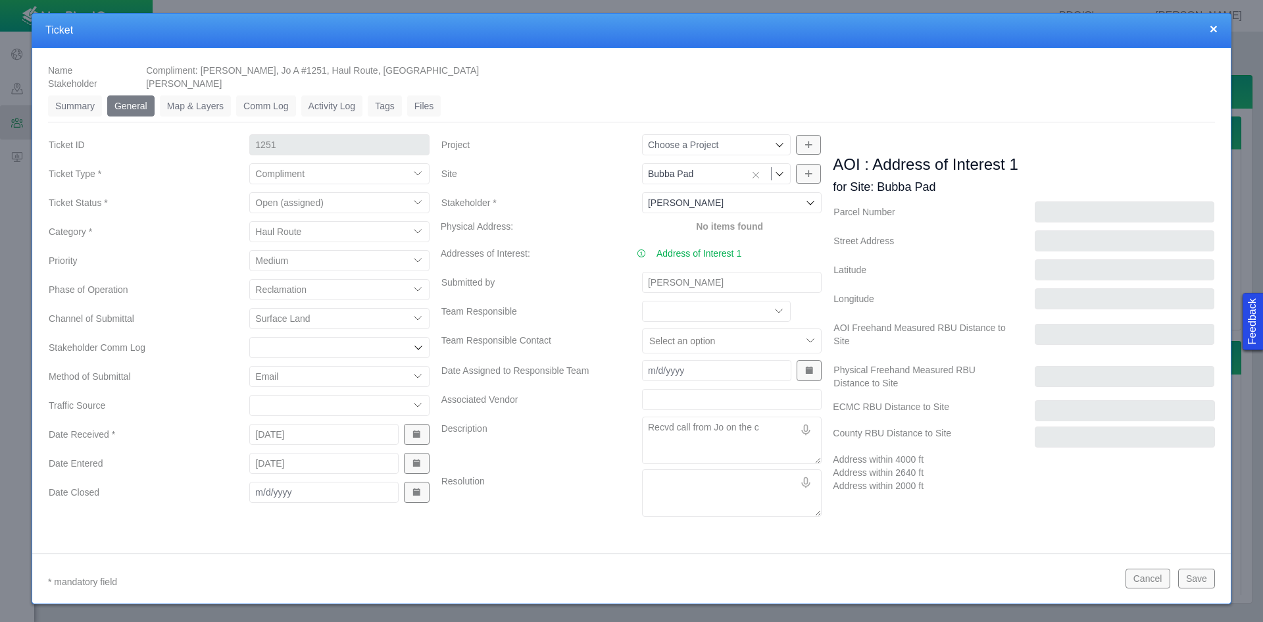
type textarea "Recvd call from Jo on the co"
type textarea "x"
type textarea "Recvd call from Jo on the com"
type textarea "x"
type textarea "Recvd call from Jo on the comm"
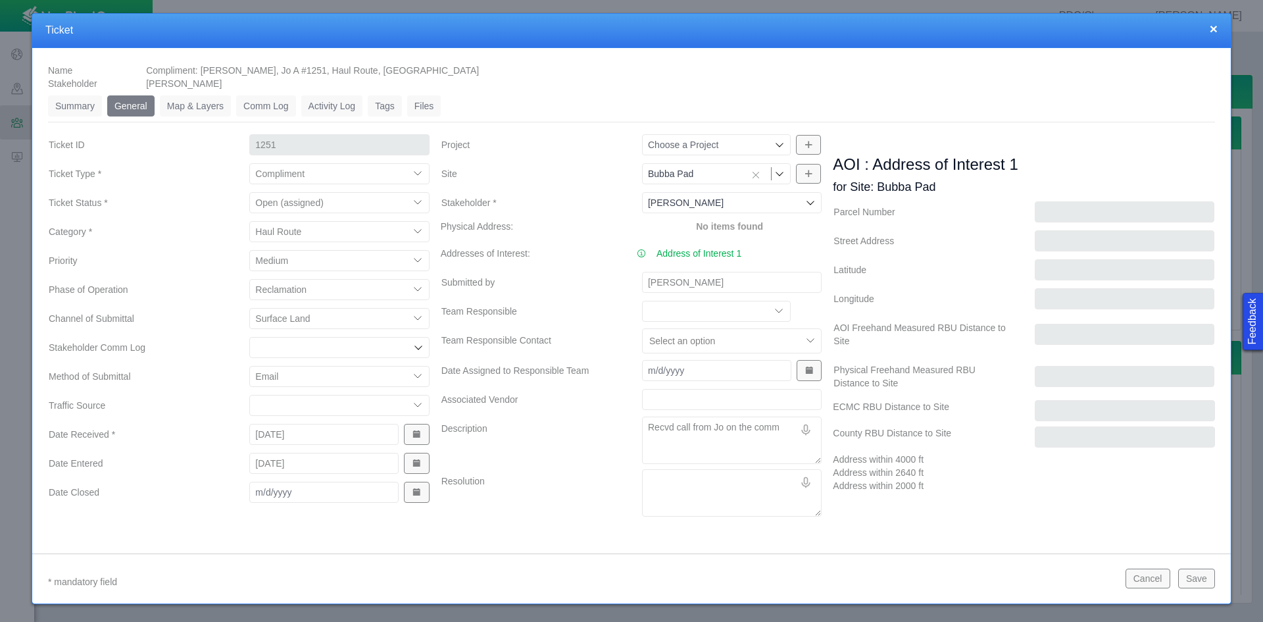
type textarea "x"
type textarea "Recvd call from Jo on the commu"
type textarea "x"
type textarea "Recvd call from Jo on the commun"
type textarea "x"
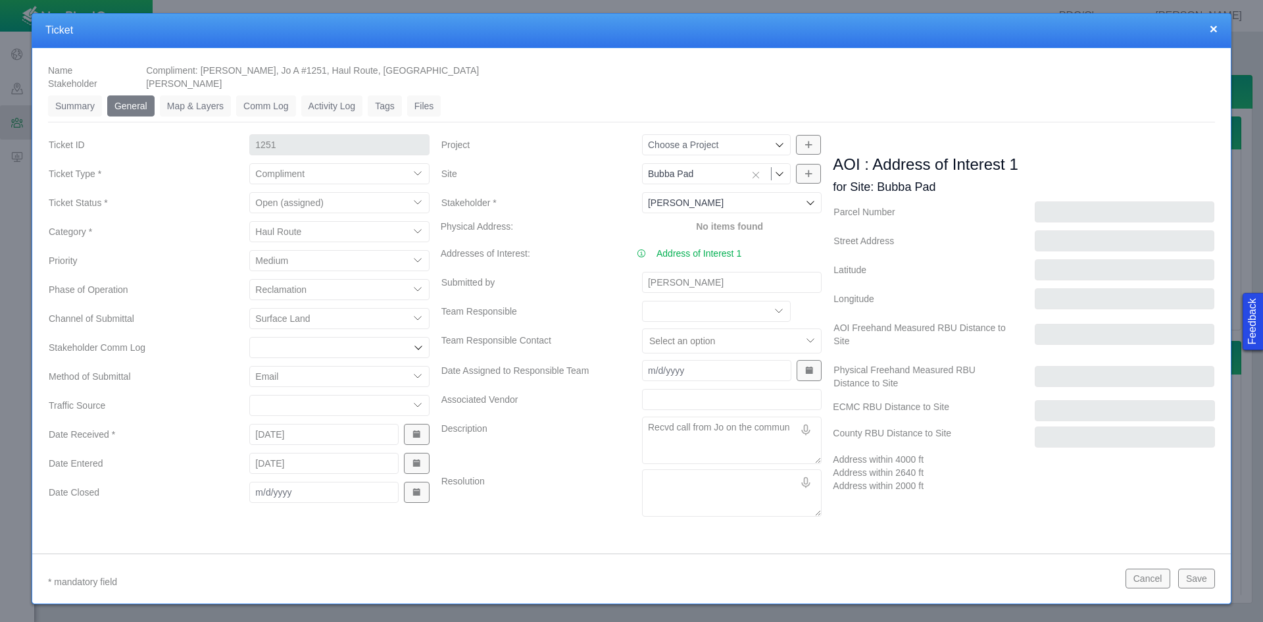
type textarea "Recvd call from Jo on the communi"
type textarea "x"
type textarea "Recvd call from Jo on the commun"
type textarea "x"
type textarea "Recvd call from Jo on the communi"
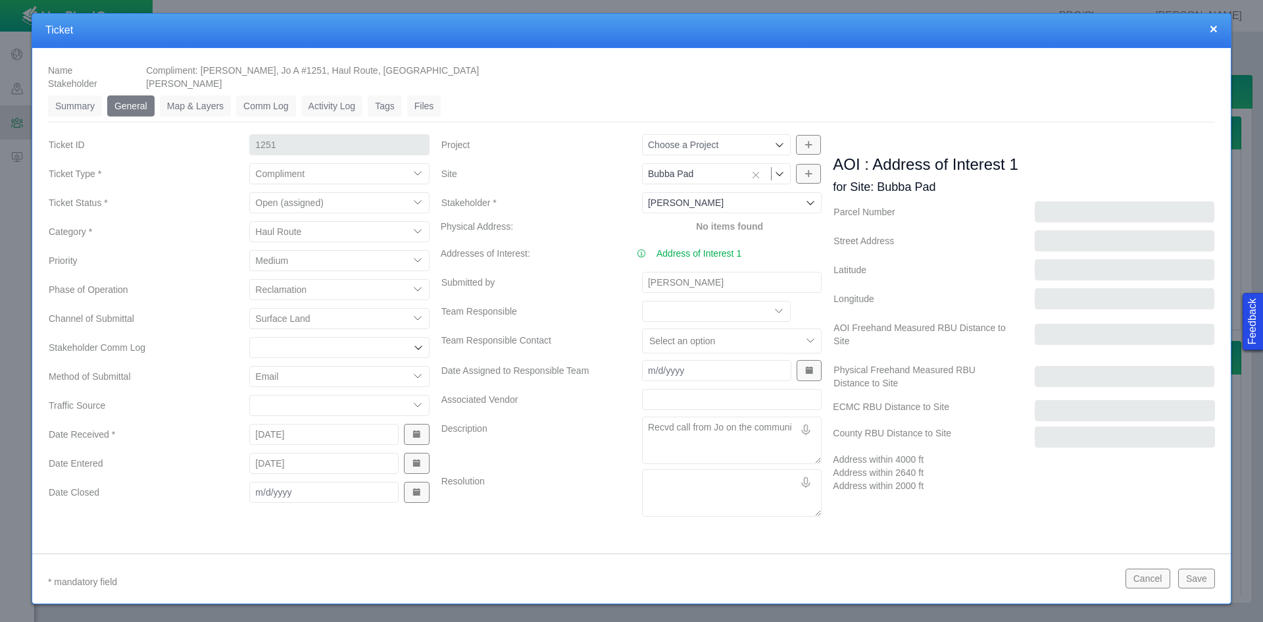
type textarea "x"
type textarea "Recvd call from Jo on the communit"
type textarea "x"
type textarea "Recvd call from Jo on the community"
type textarea "x"
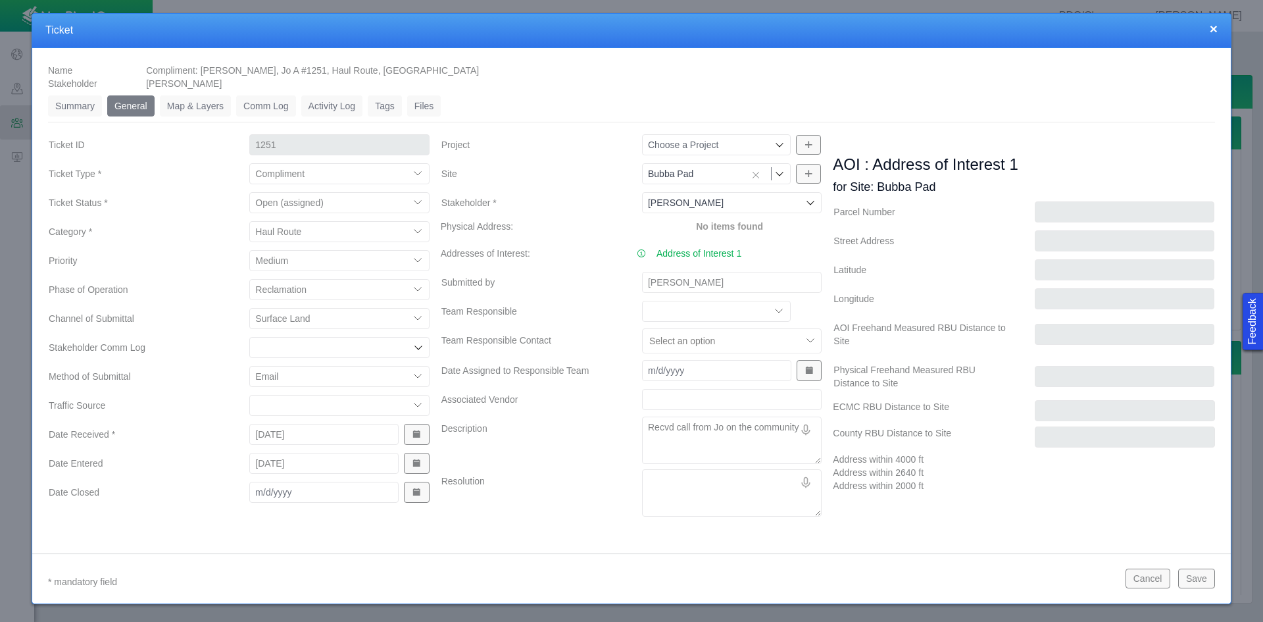
type textarea "Recvd call from Jo on the community"
type textarea "x"
type textarea "Recvd call from Jo on the community l"
type textarea "x"
type textarea "Recvd call from Jo on the community li"
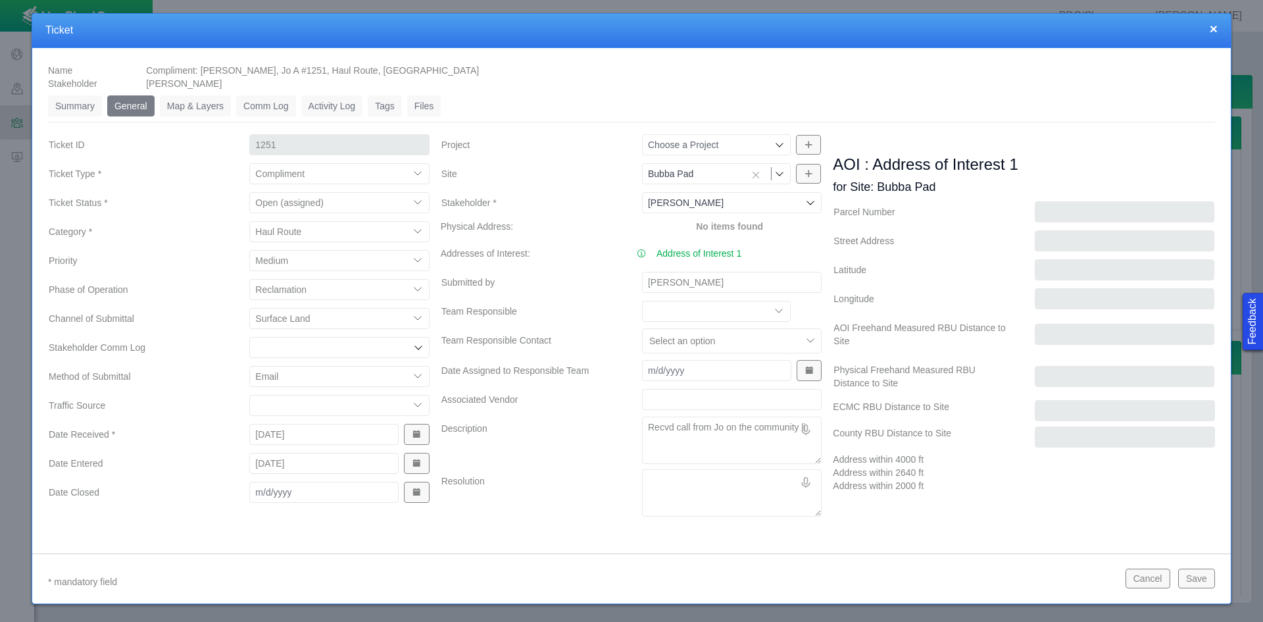
type textarea "x"
type textarea "Recvd call from Jo on the community lin"
type textarea "x"
type textarea "Recvd call from Jo on the community line"
type textarea "x"
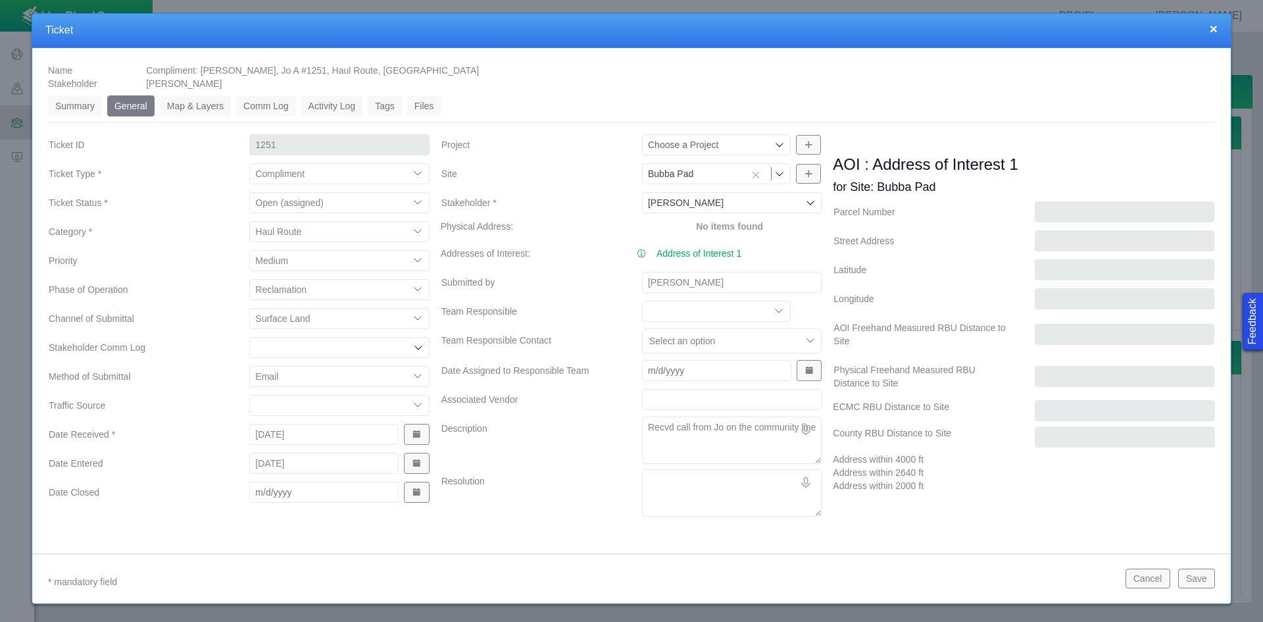
type textarea "Recvd call from Jo on the community line."
type textarea "x"
type textarea "Recvd call from Jo on the community line."
type textarea "x"
type textarea "Recvd call from Jo on the community line."
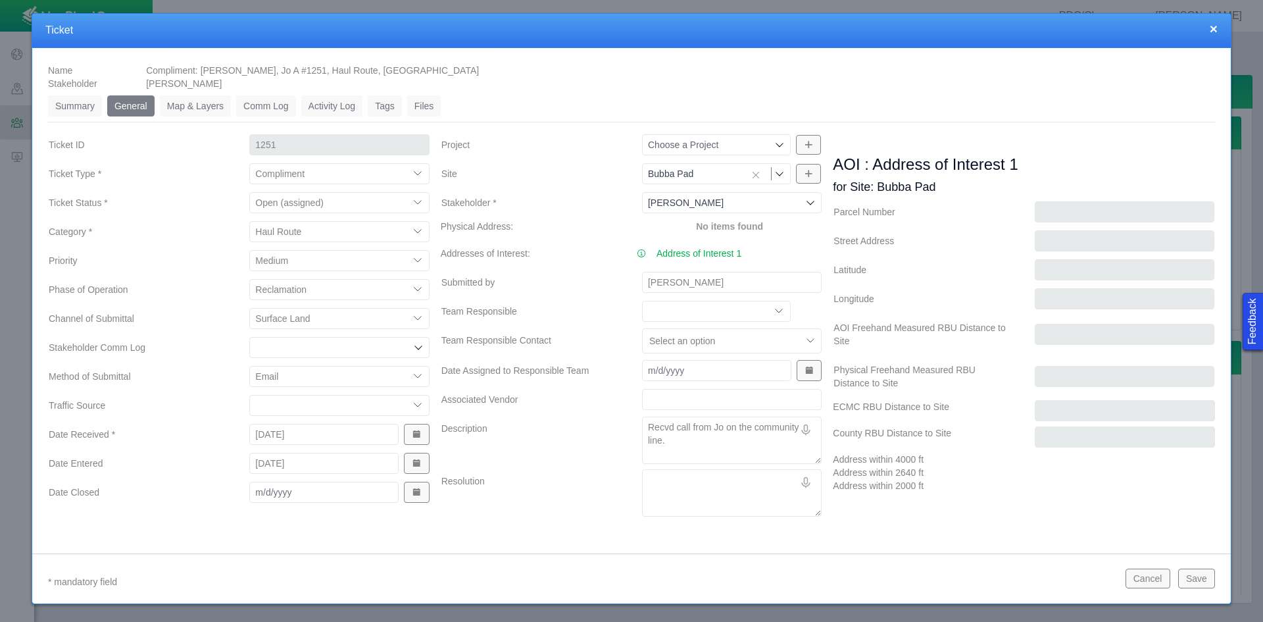
type textarea "x"
type textarea "Recvd call from Jo on the community line. S"
type textarea "x"
type textarea "Recvd call from Jo on the community line. Sh"
type textarea "x"
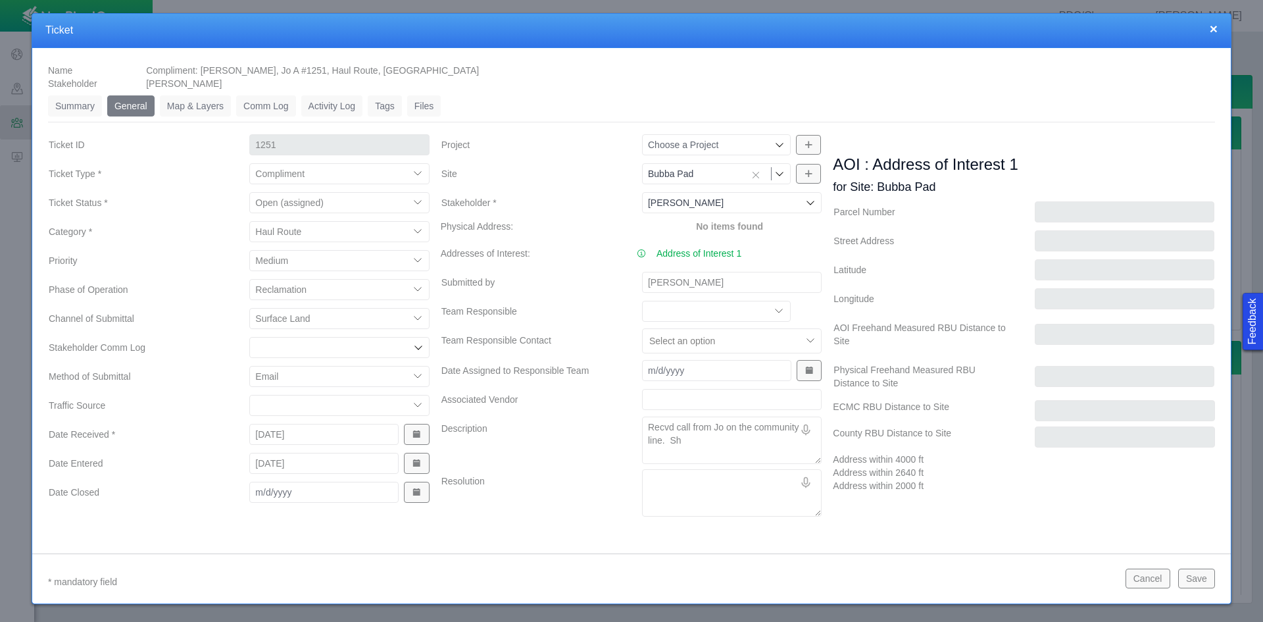
type textarea "Recvd call from Jo on the community line. She"
type textarea "x"
type textarea "Recvd call from Jo on the community line. She"
type textarea "x"
type textarea "Recvd call from Jo on the community line. She a"
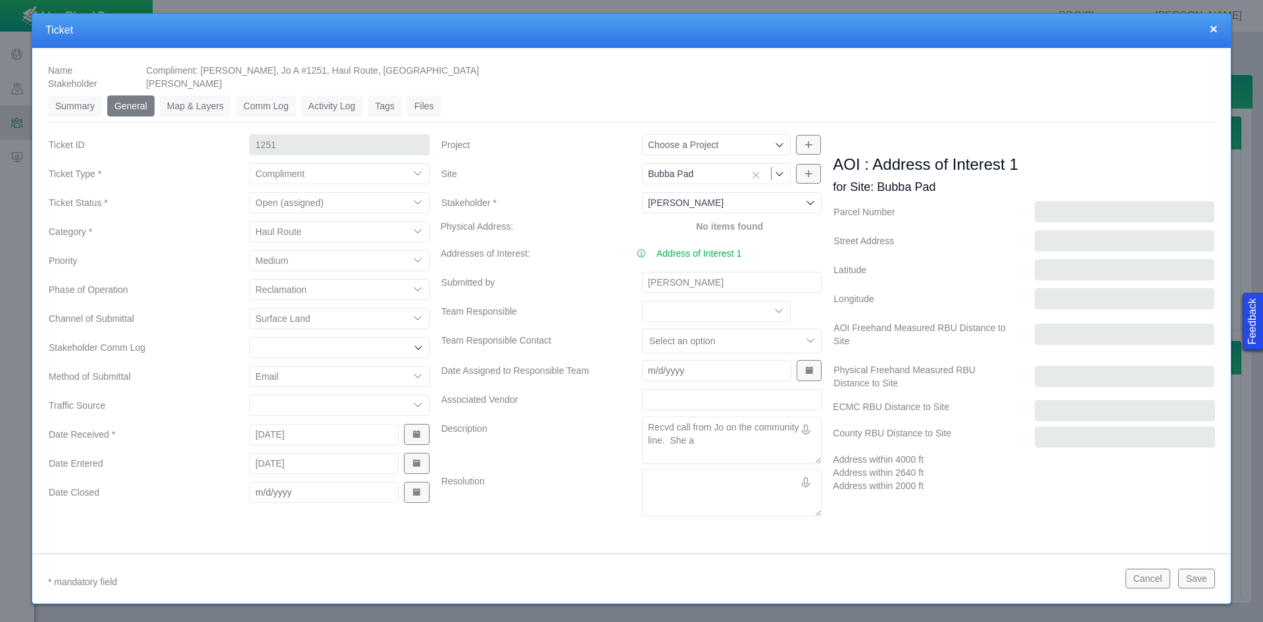
type textarea "x"
type textarea "Recvd call from Jo on the community line. She al"
type textarea "x"
type textarea "Recvd call from Jo on the community line. She als"
type textarea "x"
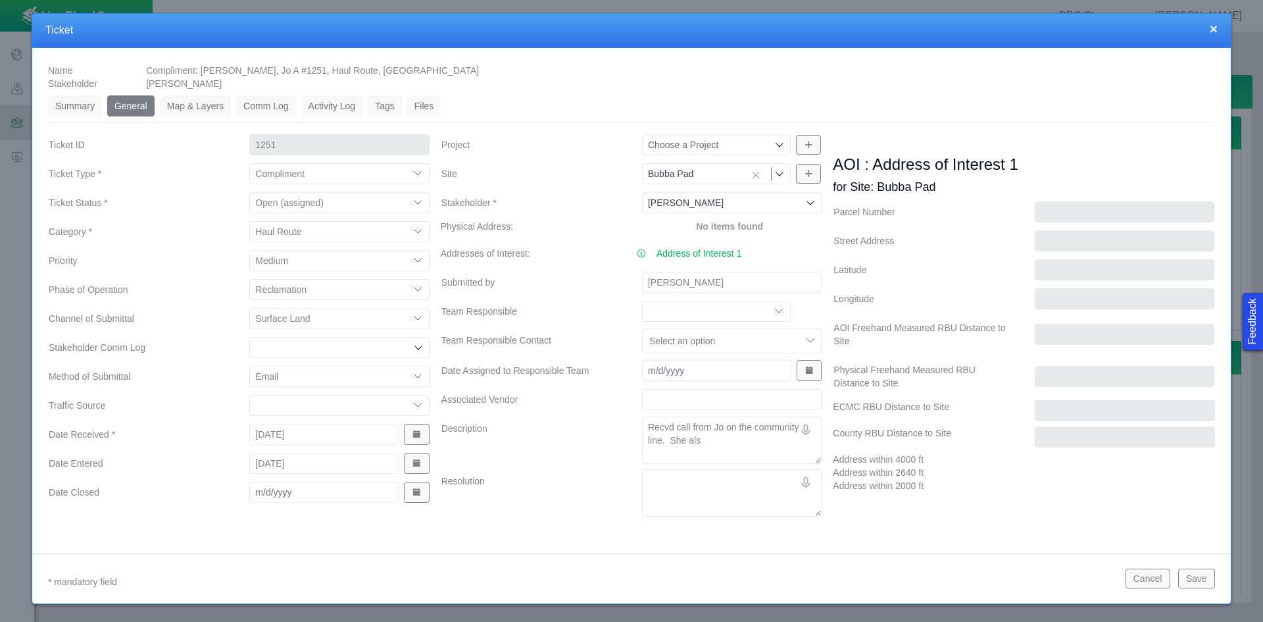
type textarea "Recvd call from Jo on the community line. She also"
type textarea "x"
type textarea "Recvd call from Jo on the community line. She also"
type textarea "x"
type textarea "Recvd call from Jo on the community line. She also l"
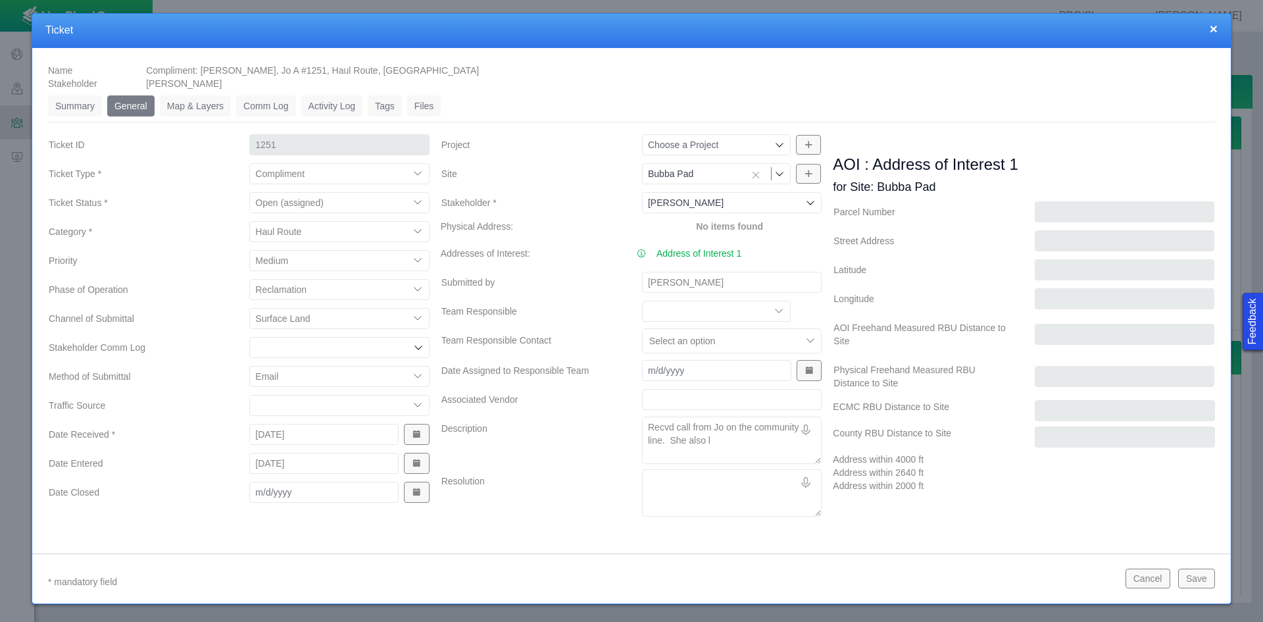
type textarea "x"
type textarea "Recvd call from Jo on the community line. She also le"
type textarea "x"
type textarea "Recvd call from Jo on the community line. She also lef"
type textarea "x"
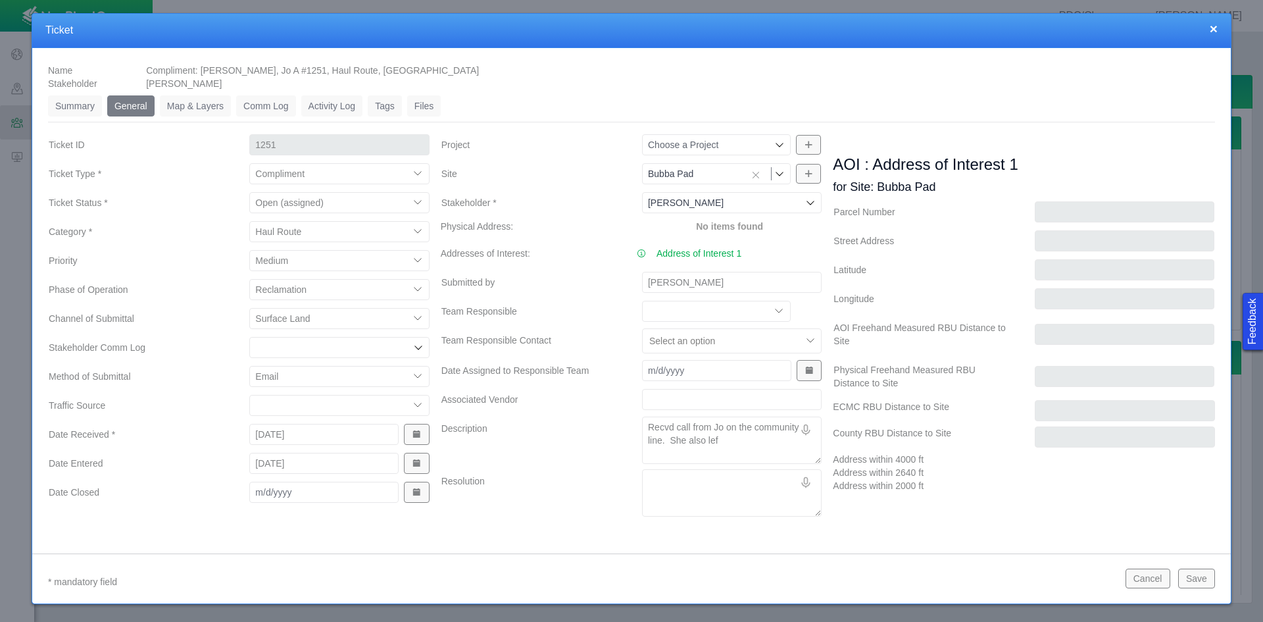
type textarea "Recvd call from Jo on the community line. She also left"
type textarea "x"
type textarea "Recvd call from Jo on the community line. She also left"
type textarea "x"
type textarea "Recvd call from Jo on the community line. She also left a"
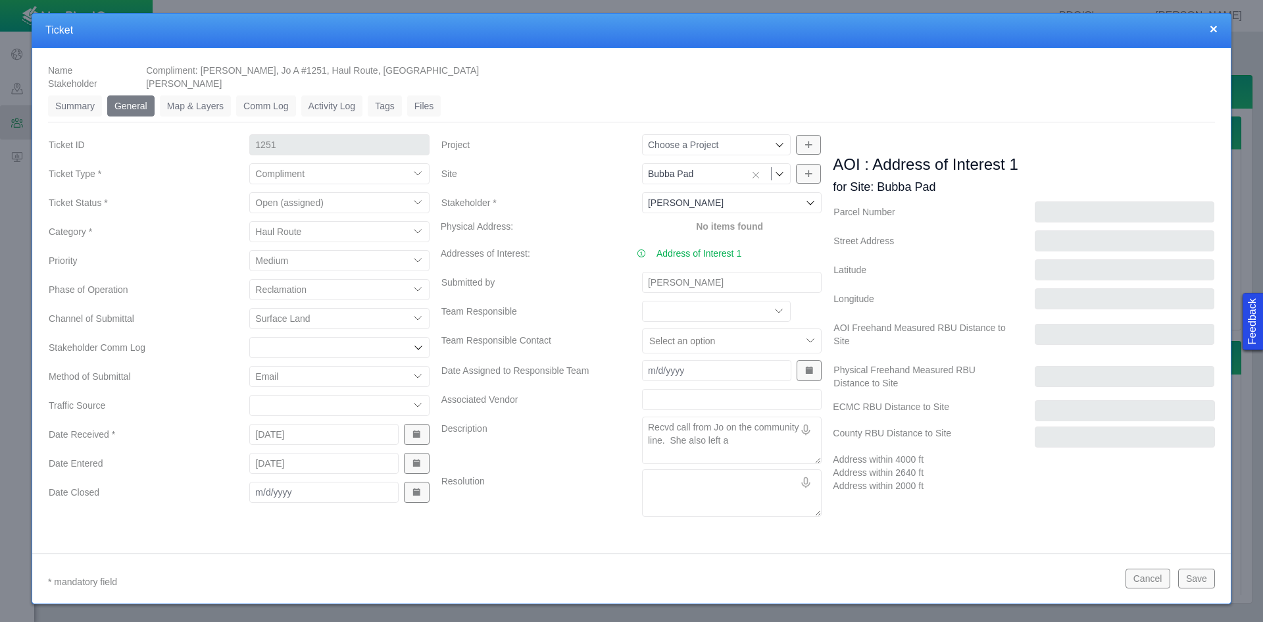
type textarea "x"
type textarea "Recvd call from Jo on the community line. She also left a"
type textarea "x"
type textarea "Recvd call from Jo on the community line. She also left a l"
type textarea "x"
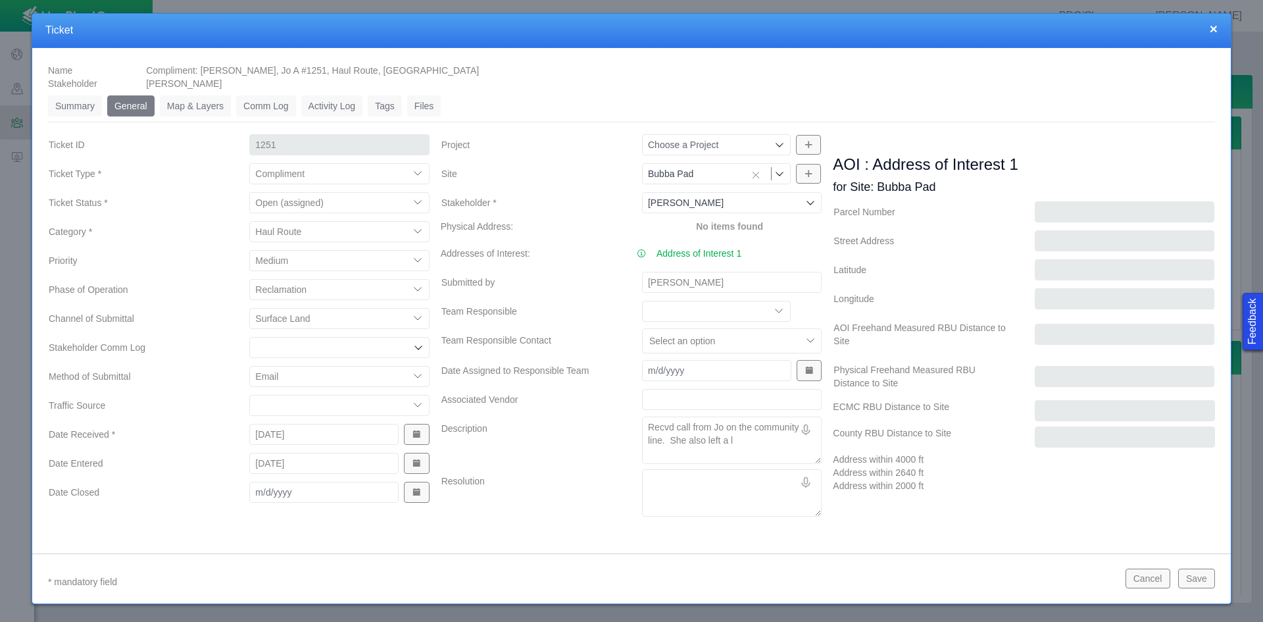
type textarea "Recvd call from Jo on the community line. She also left a"
type textarea "x"
type textarea "Recvd call from Jo on the community line. She also left a m"
type textarea "x"
type textarea "Recvd call from Jo on the community line. She also left a me"
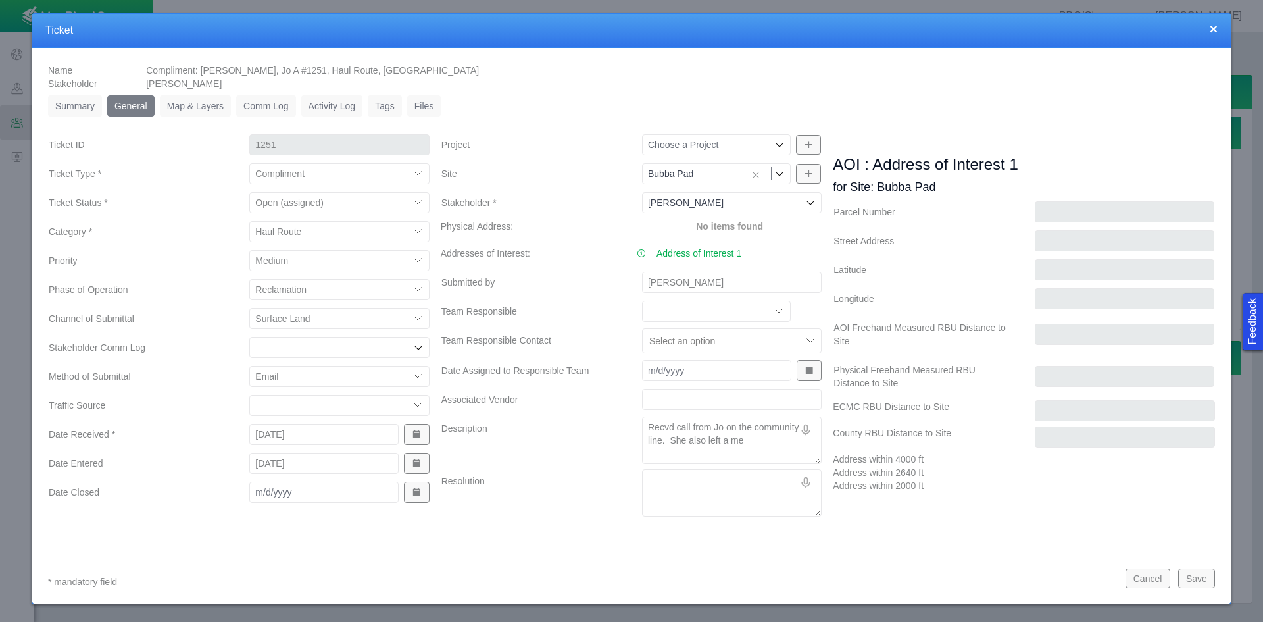
type textarea "x"
type textarea "Recvd call from Jo on the community line. She also left a mee"
type textarea "x"
type textarea "Recvd call from Jo on the community line. She also left a me"
type textarea "x"
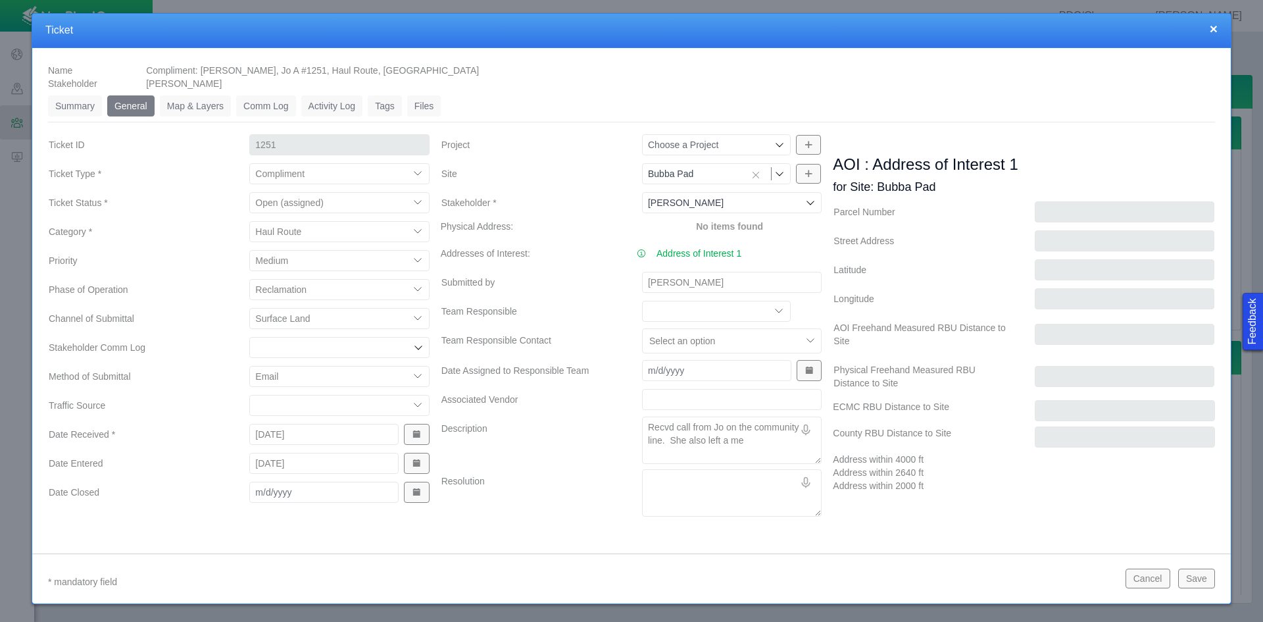
type textarea "Recvd call from Jo on the community line. She also left a mes"
type textarea "x"
type textarea "Recvd call from Jo on the community line. She also left a mess"
type textarea "x"
type textarea "Recvd call from Jo on the community line. She also left a messa"
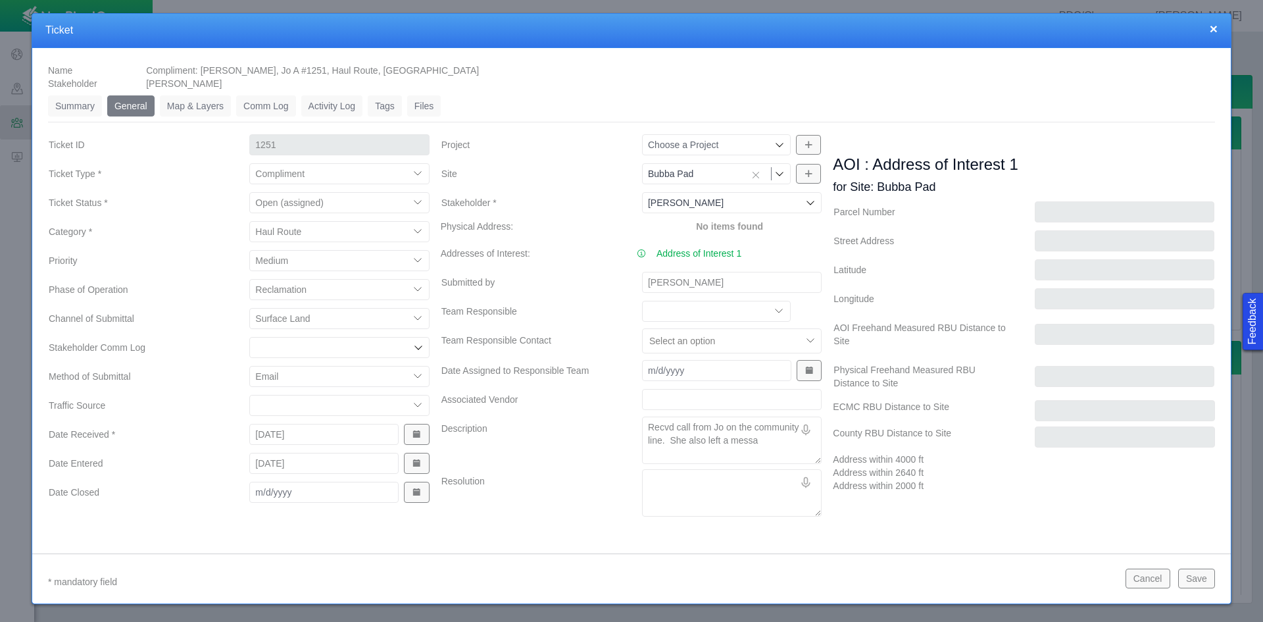
type textarea "x"
type textarea "Recvd call from Jo on the community line. She also left a messag"
type textarea "x"
type textarea "Recvd call from Jo on the community line. She also left a message"
type textarea "x"
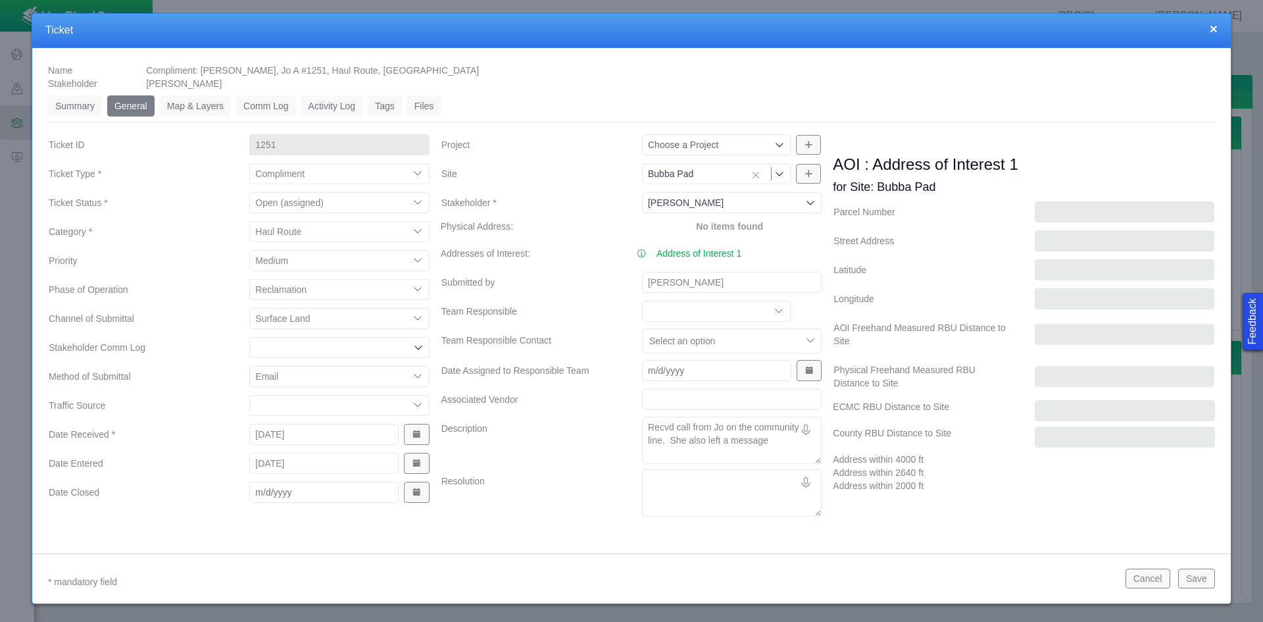
type textarea "Recvd call from Jo on the community line. She also left a message"
type textarea "x"
type textarea "Recvd call from Jo on the community line. She also left a message f"
type textarea "x"
type textarea "Recvd call from Jo on the community line. She also left a message fo"
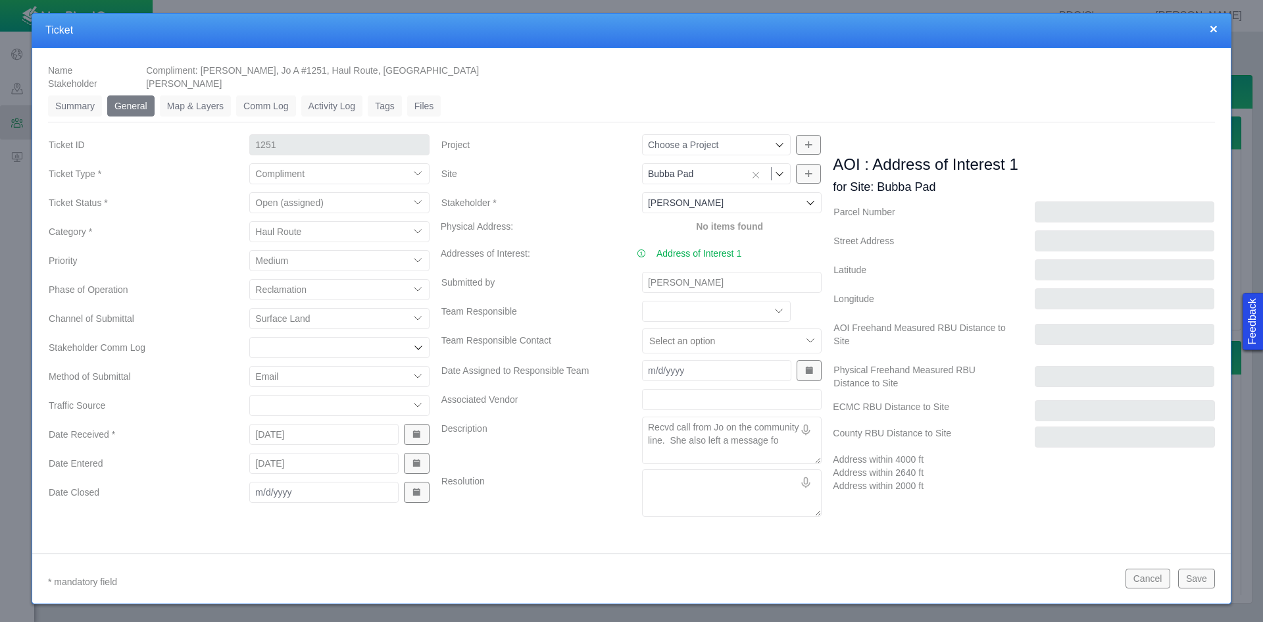
type textarea "x"
type textarea "Recvd call from Jo on the community line. She also left a message for"
type textarea "x"
type textarea "Recvd call from Jo on the community line. She also left a message for"
type textarea "x"
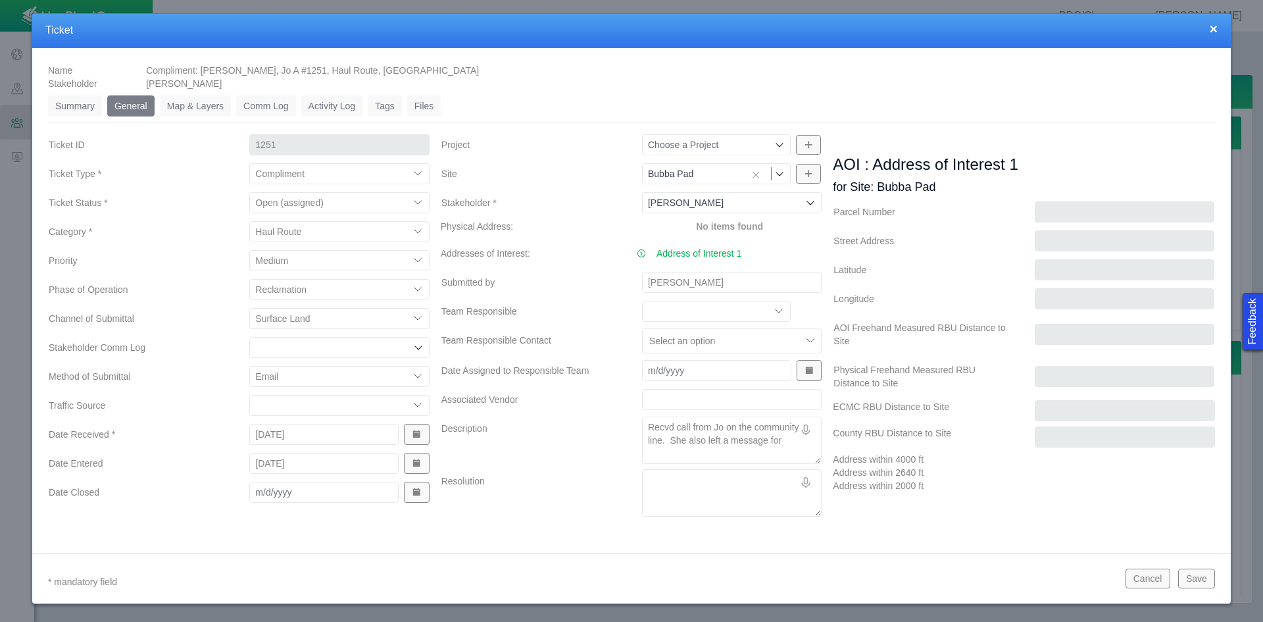
type textarea "Recvd call from Jo on the community line. She also left a message for T"
type textarea "x"
type textarea "Recvd call from Jo on the community line. She also left a message for To"
type textarea "x"
type textarea "Recvd call from Jo on the community line. She also left a message for Ton"
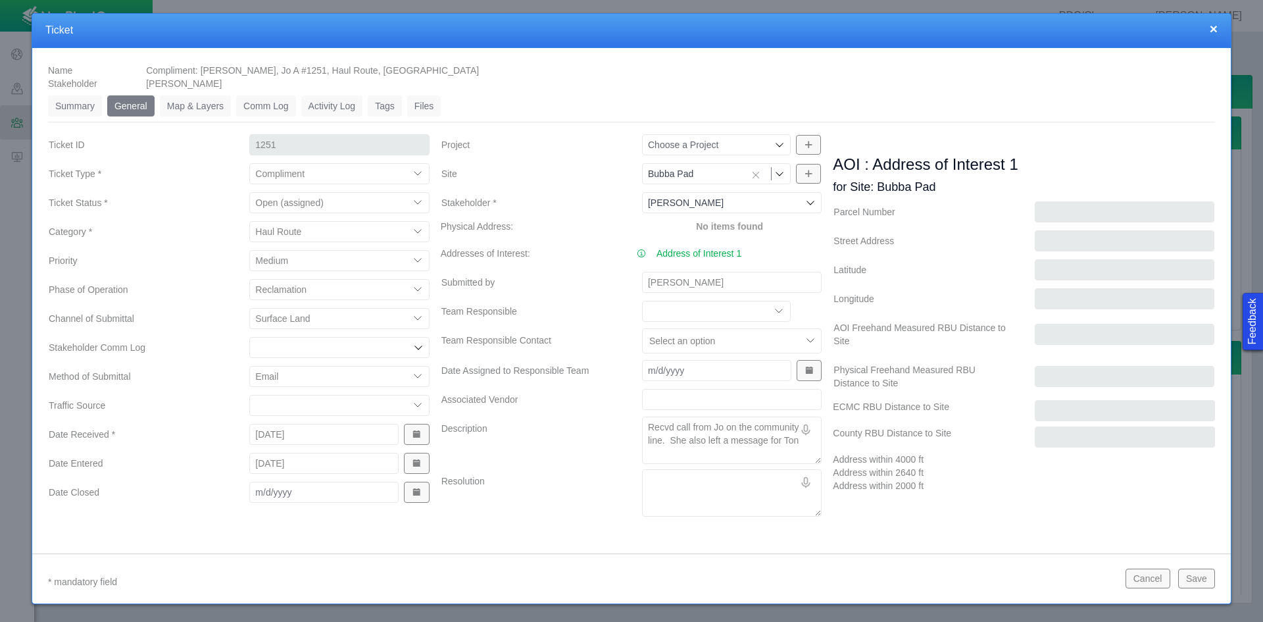
type textarea "x"
type textarea "Recvd call from Jo on the community line. She also left a message for [PERSON_N…"
type textarea "x"
click at [966, 496] on div "AOI : Address of Interest 1 for Site: [GEOGRAPHIC_DATA] Address Latitude Longit…" at bounding box center [1024, 318] width 393 height 370
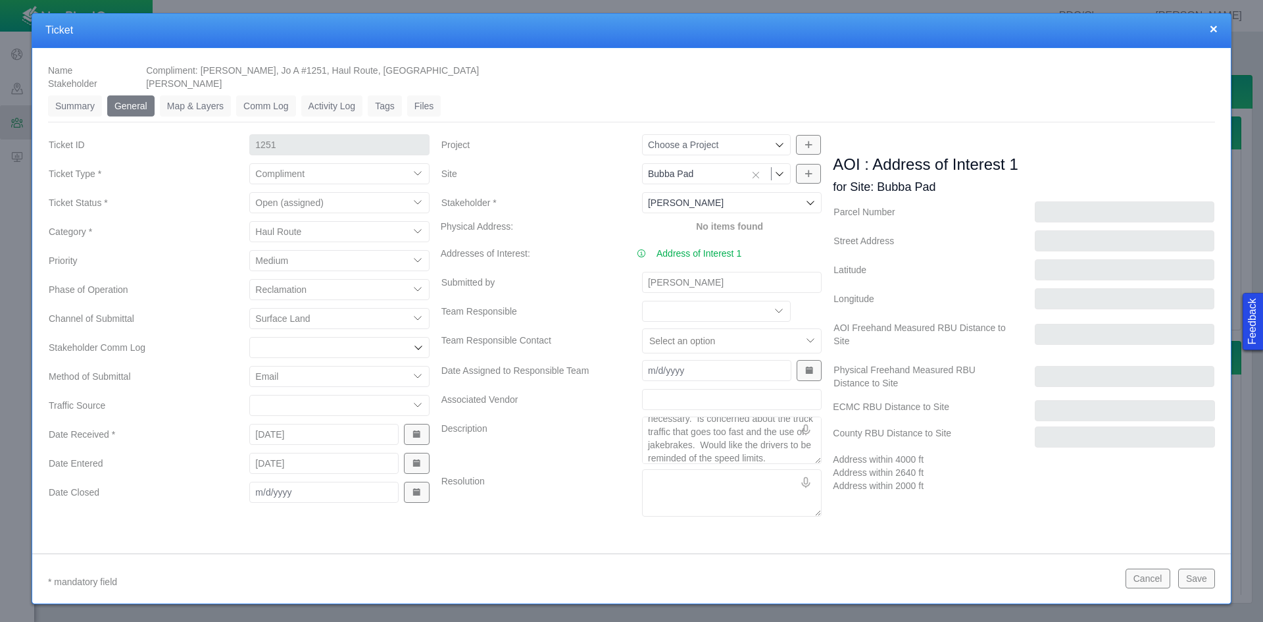
scroll to position [0, 0]
click at [1207, 580] on button "Save" at bounding box center [1196, 578] width 37 height 20
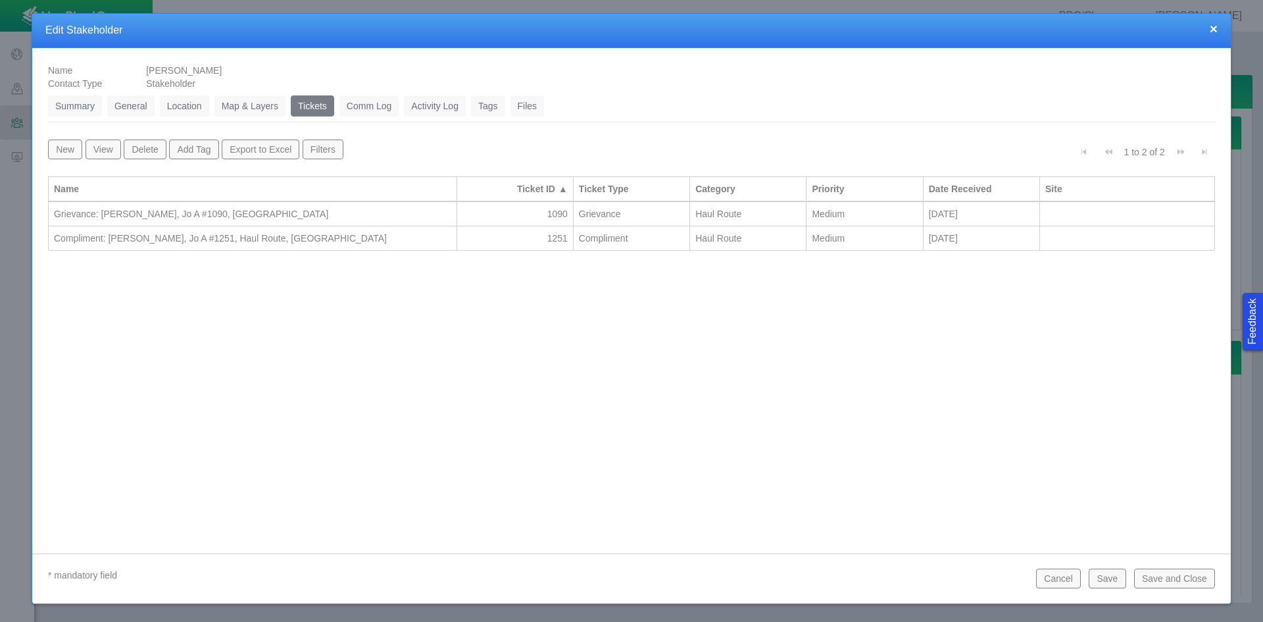
click at [1168, 582] on button "Save and Close" at bounding box center [1174, 578] width 81 height 20
